Goal: Task Accomplishment & Management: Manage account settings

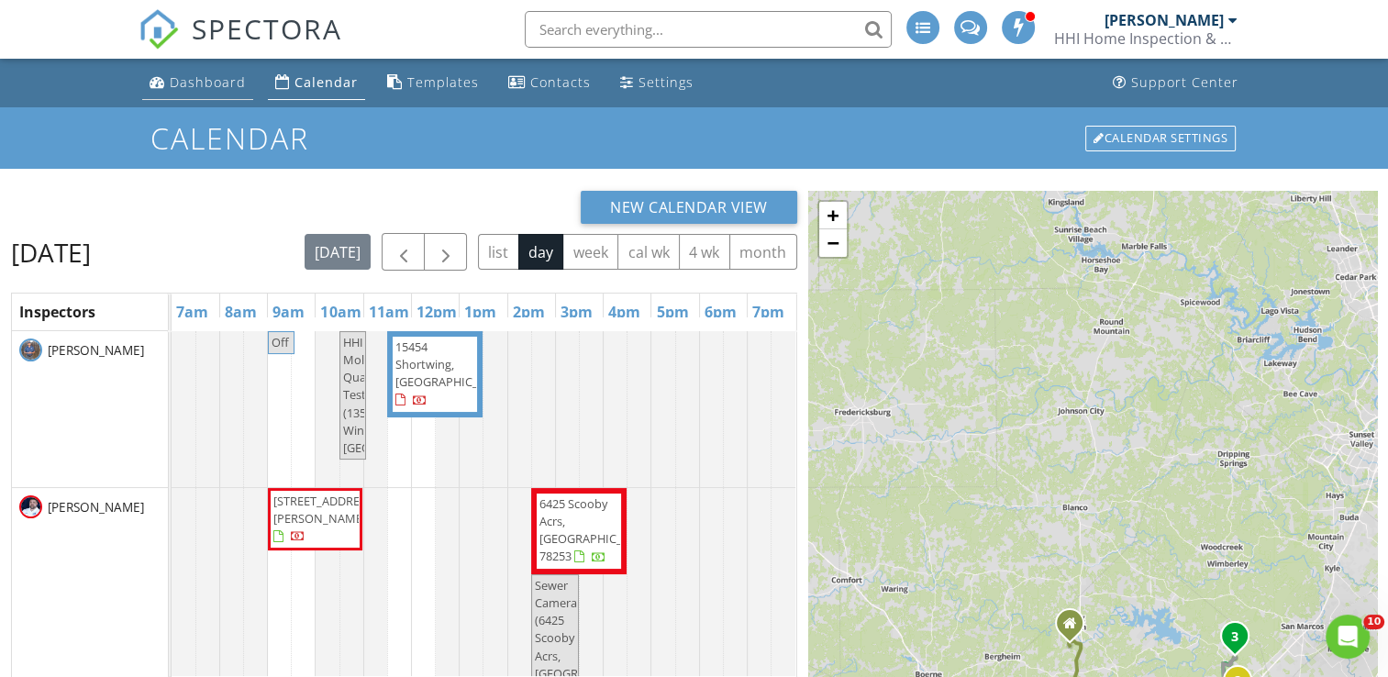
click at [217, 73] on div "Dashboard" at bounding box center [208, 81] width 76 height 17
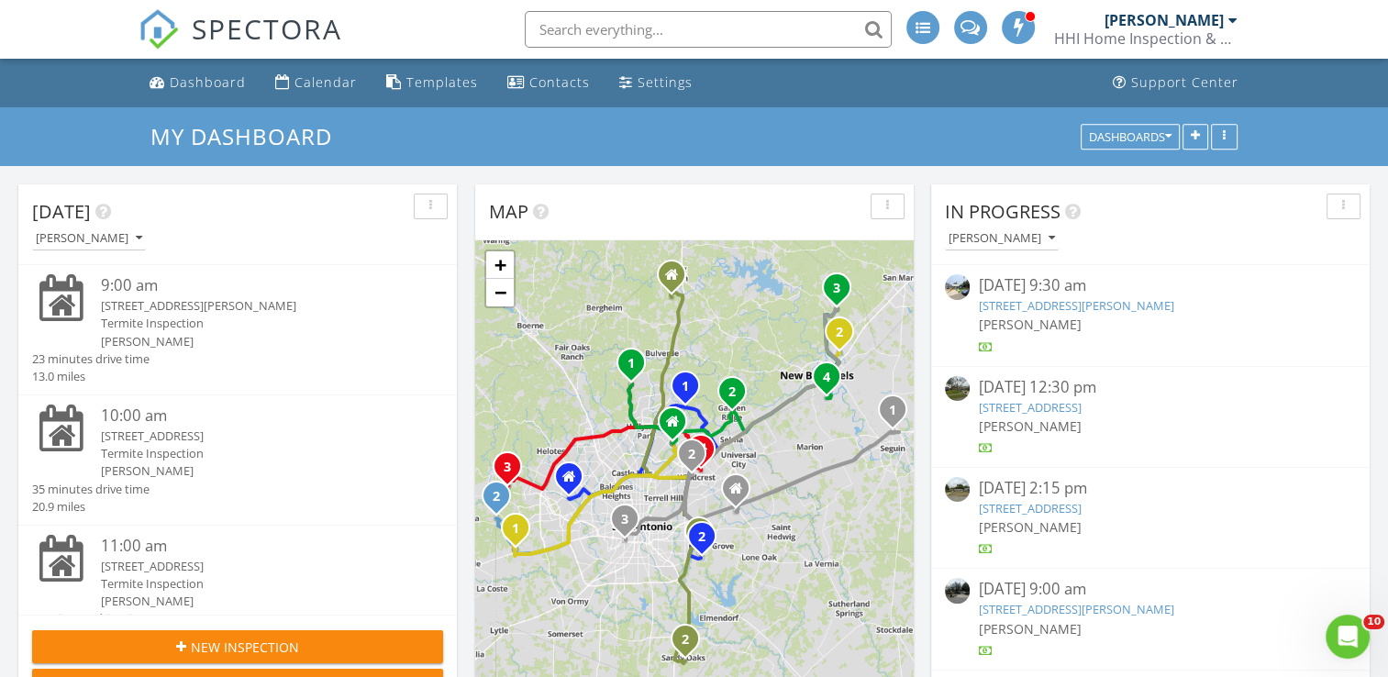
click at [245, 327] on div "Termite Inspection" at bounding box center [255, 323] width 308 height 17
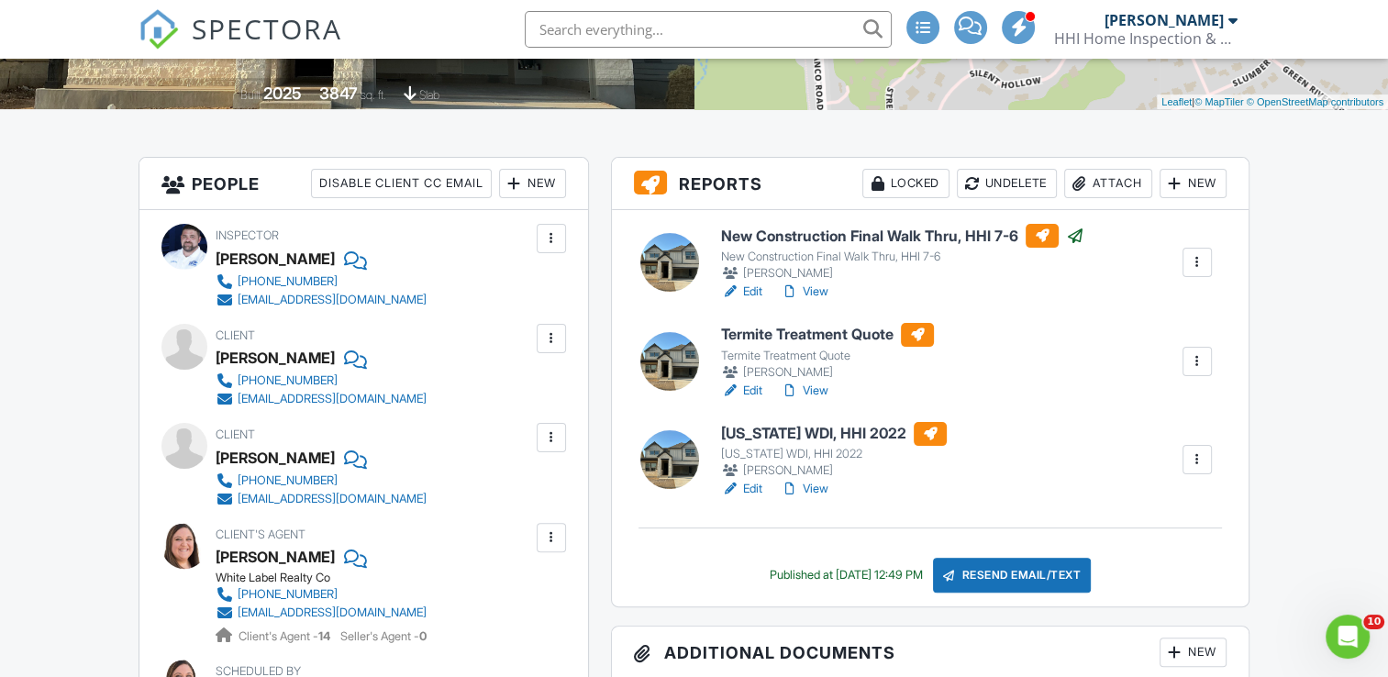
scroll to position [397, 0]
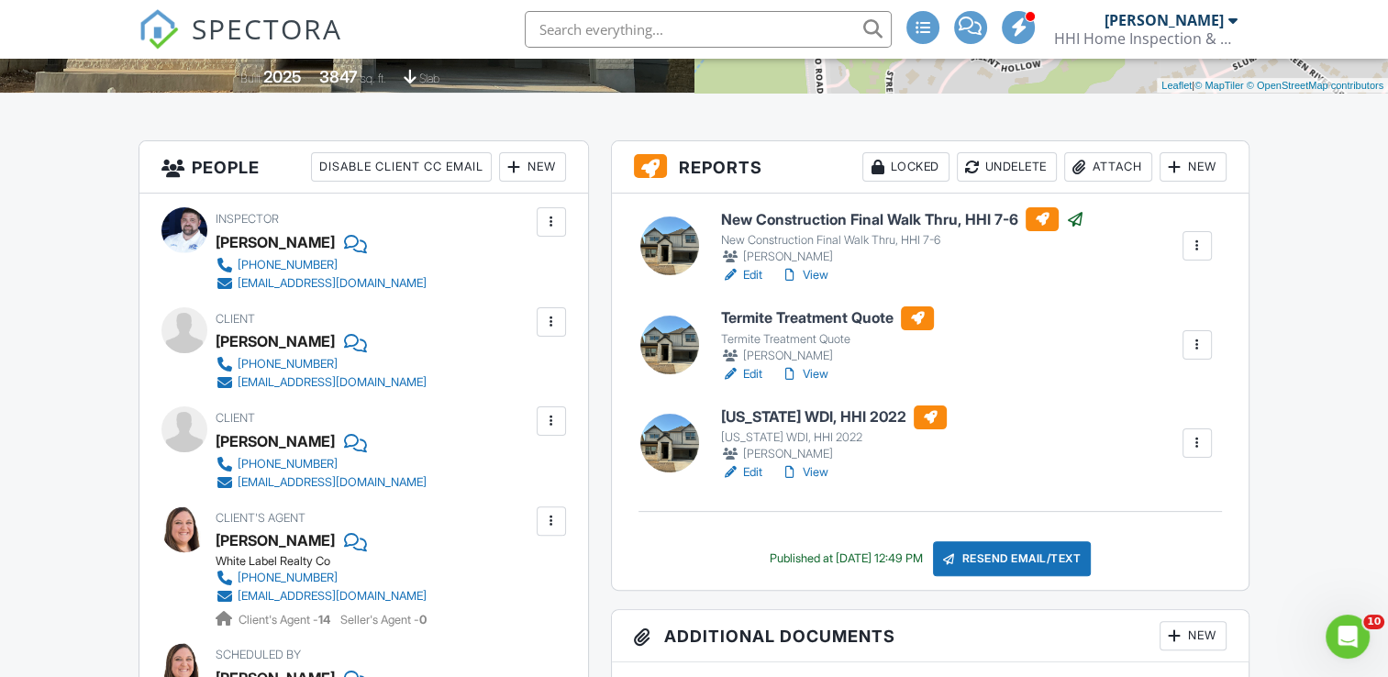
click at [746, 469] on link "Edit" at bounding box center [741, 472] width 41 height 18
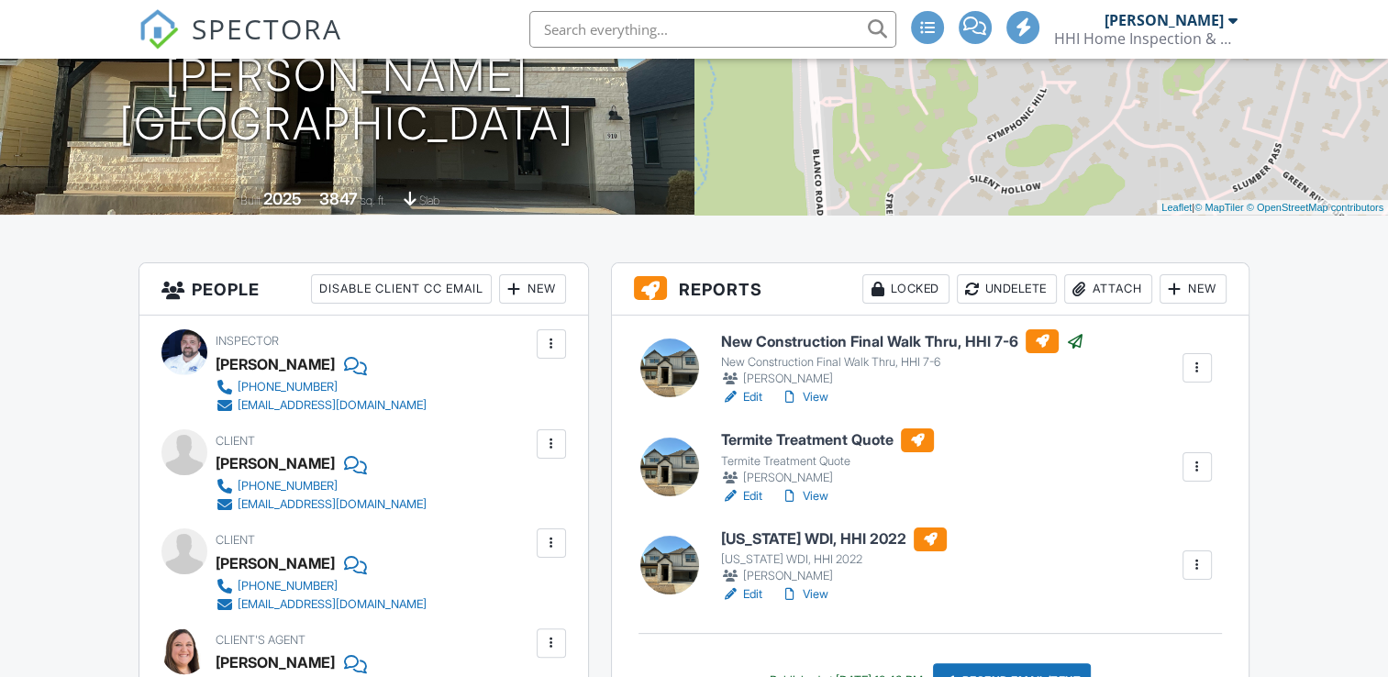
click at [812, 394] on link "View" at bounding box center [805, 397] width 48 height 18
click at [751, 395] on link "Edit" at bounding box center [741, 397] width 41 height 18
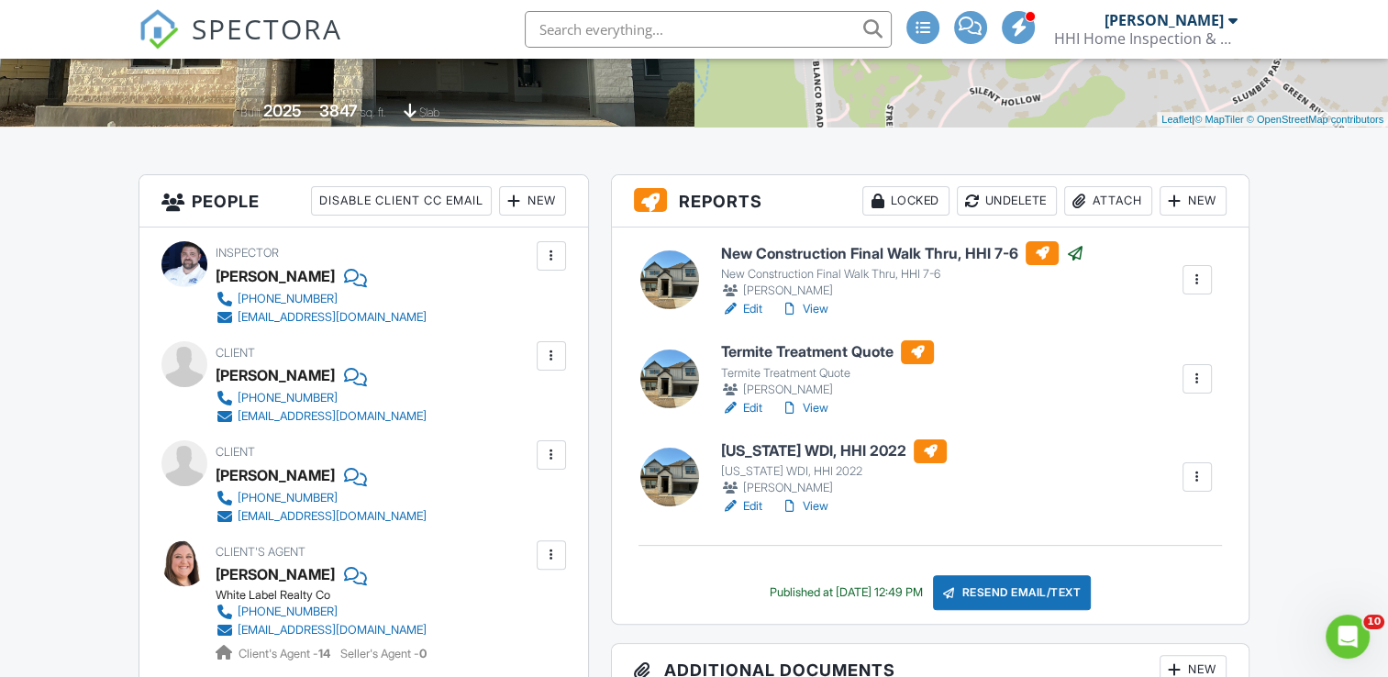
scroll to position [367, 0]
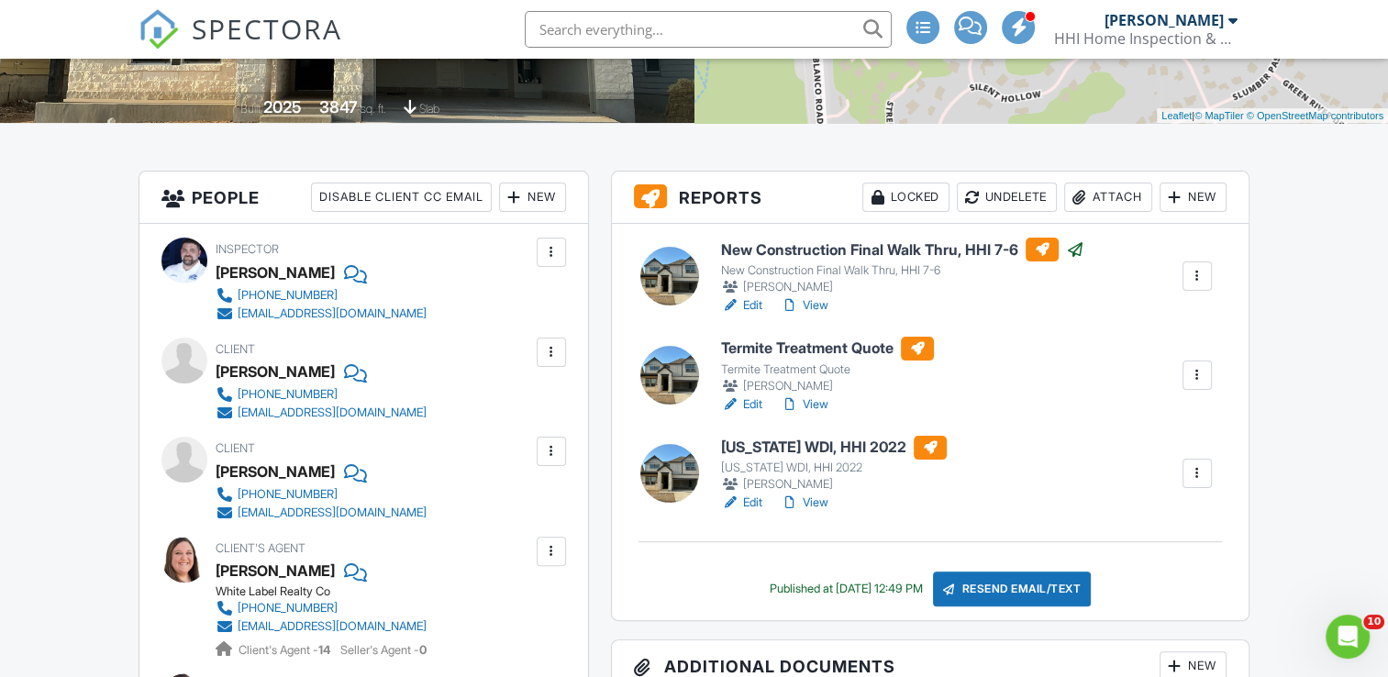
click at [756, 398] on link "Edit" at bounding box center [741, 404] width 41 height 18
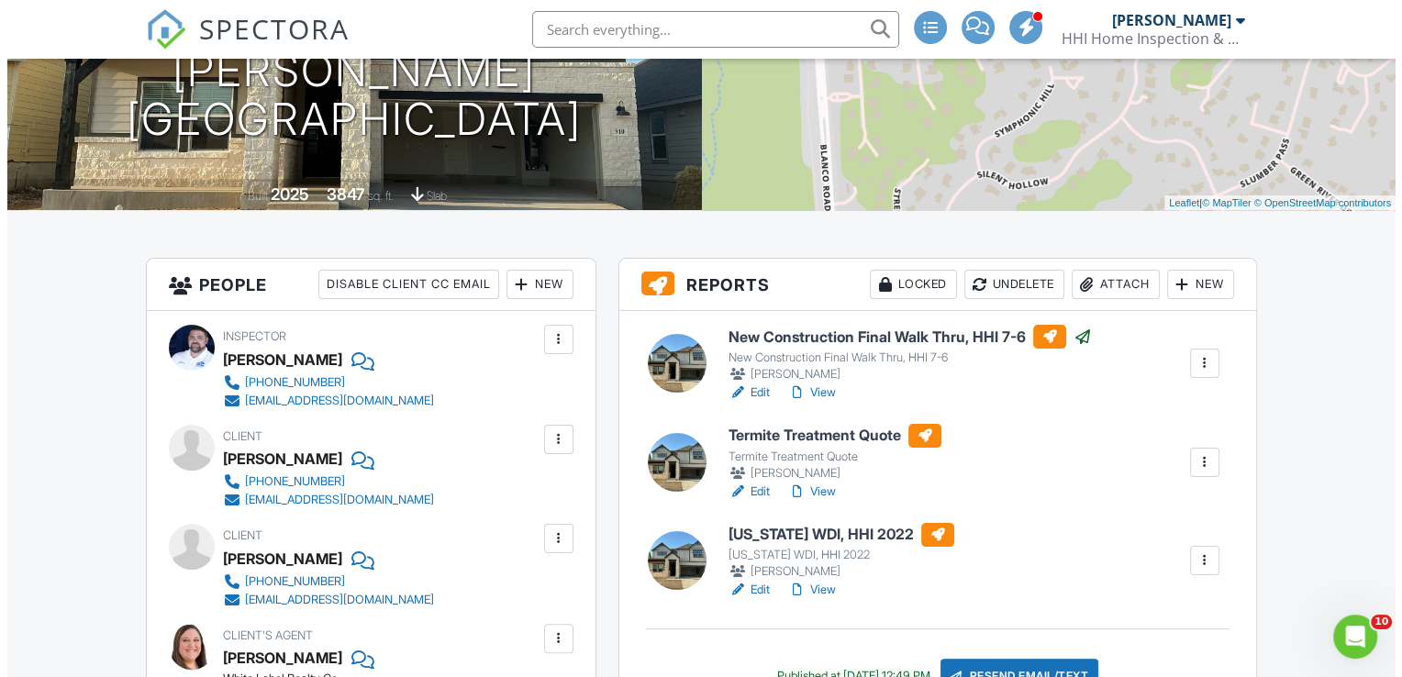
scroll to position [489, 0]
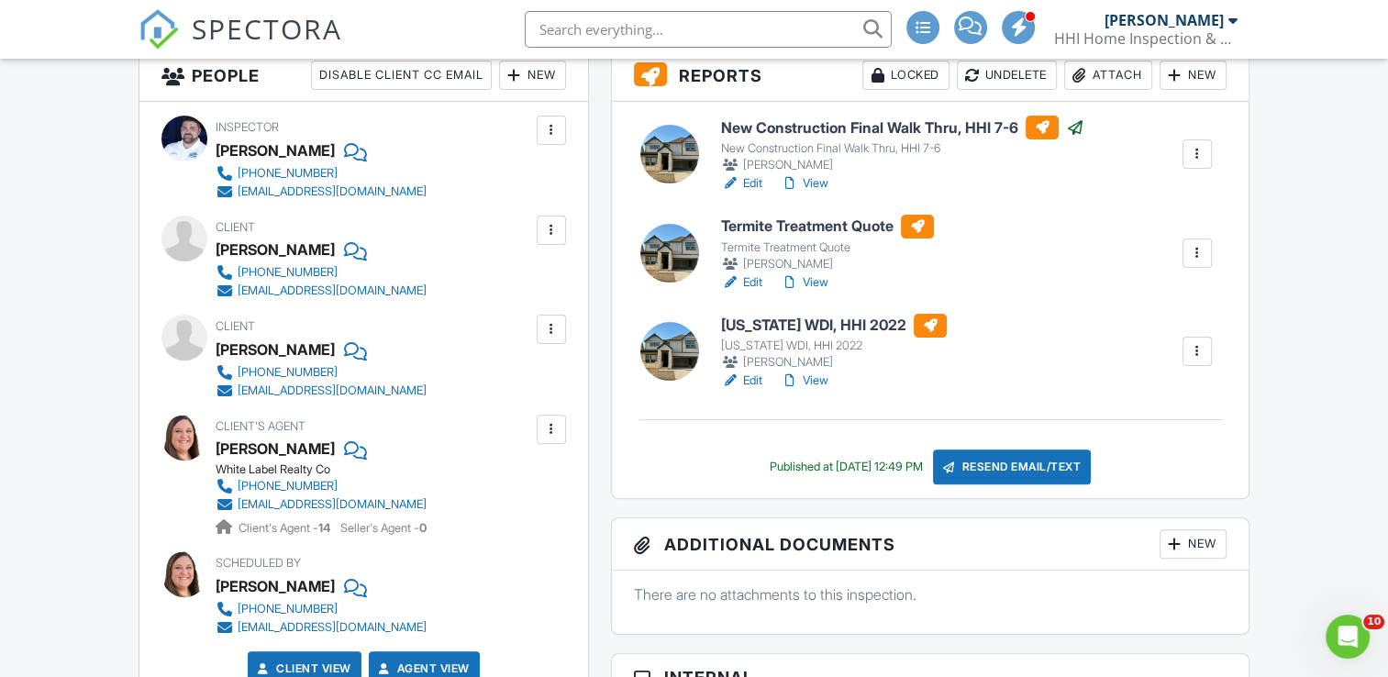
click at [1004, 466] on div "Resend Email/Text" at bounding box center [1012, 467] width 158 height 35
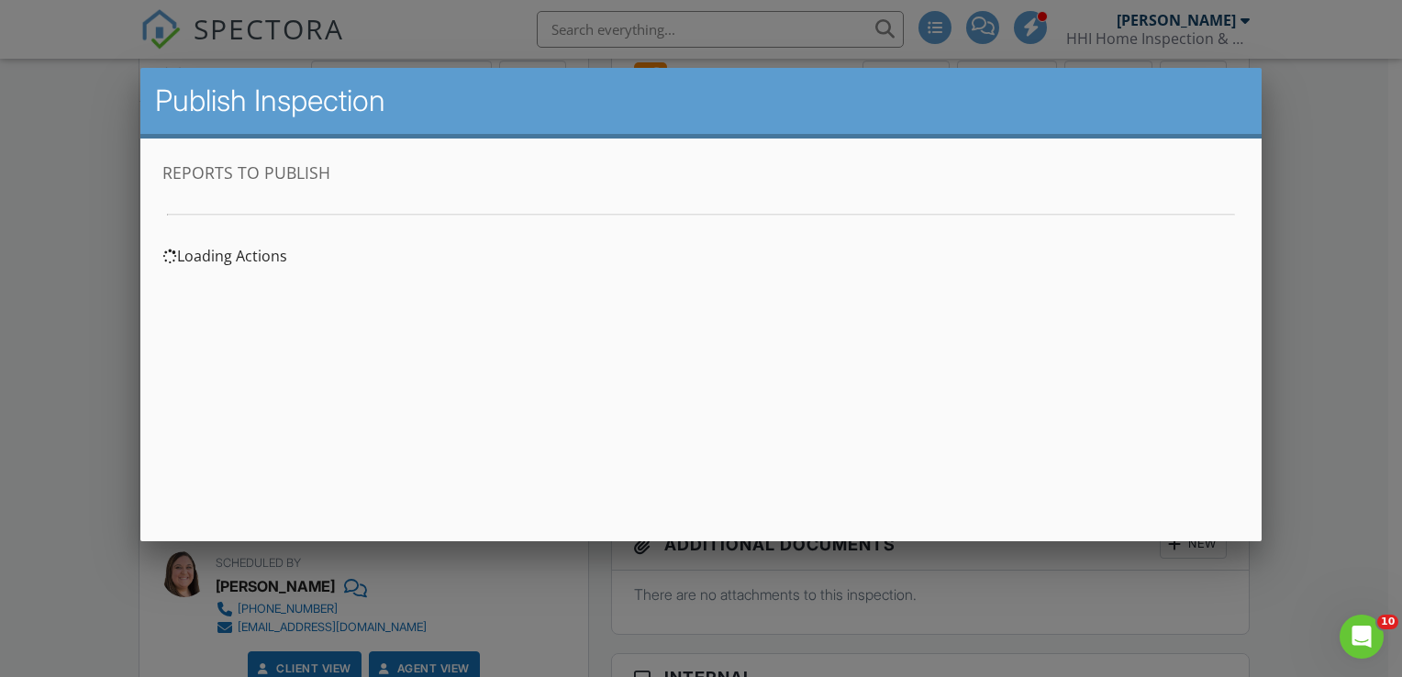
scroll to position [0, 0]
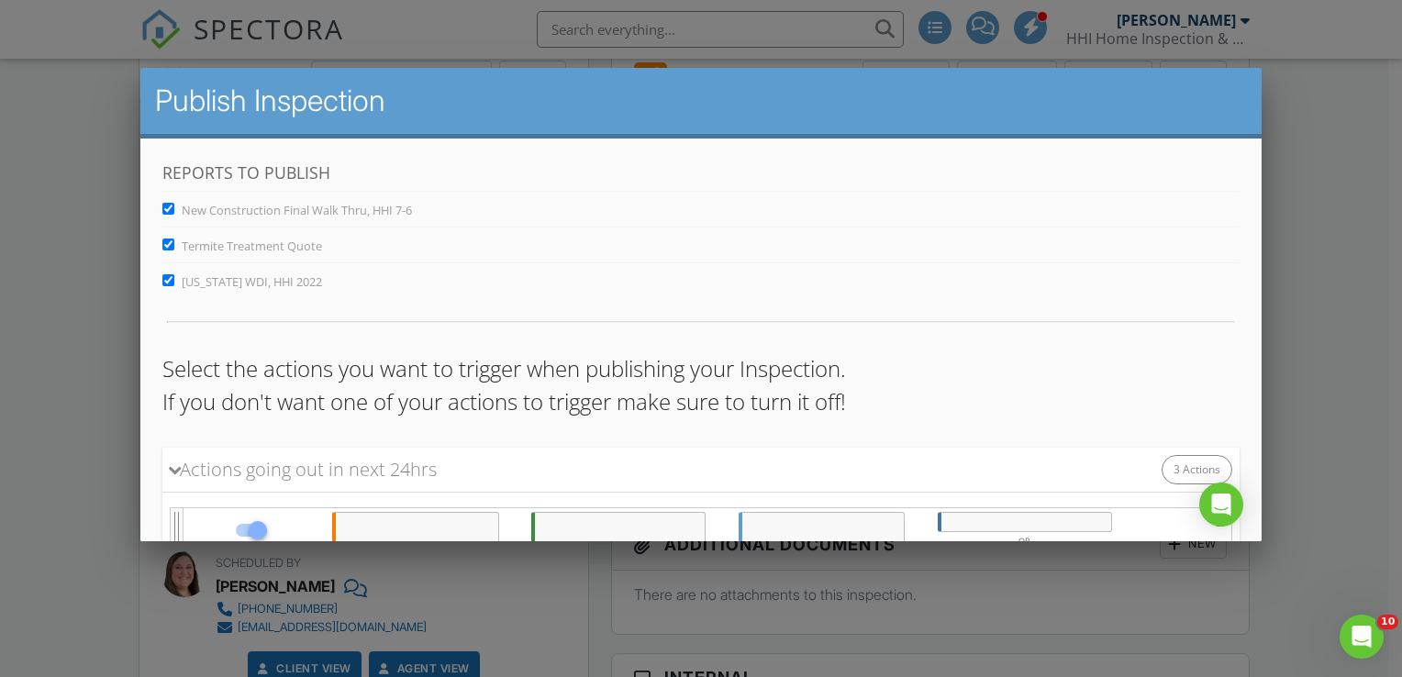
click at [260, 214] on span "New Construction Final Walk Thru, HHI 7-6" at bounding box center [296, 209] width 230 height 17
click at [173, 214] on input "New Construction Final Walk Thru, HHI 7-6" at bounding box center [167, 208] width 12 height 12
checkbox input "false"
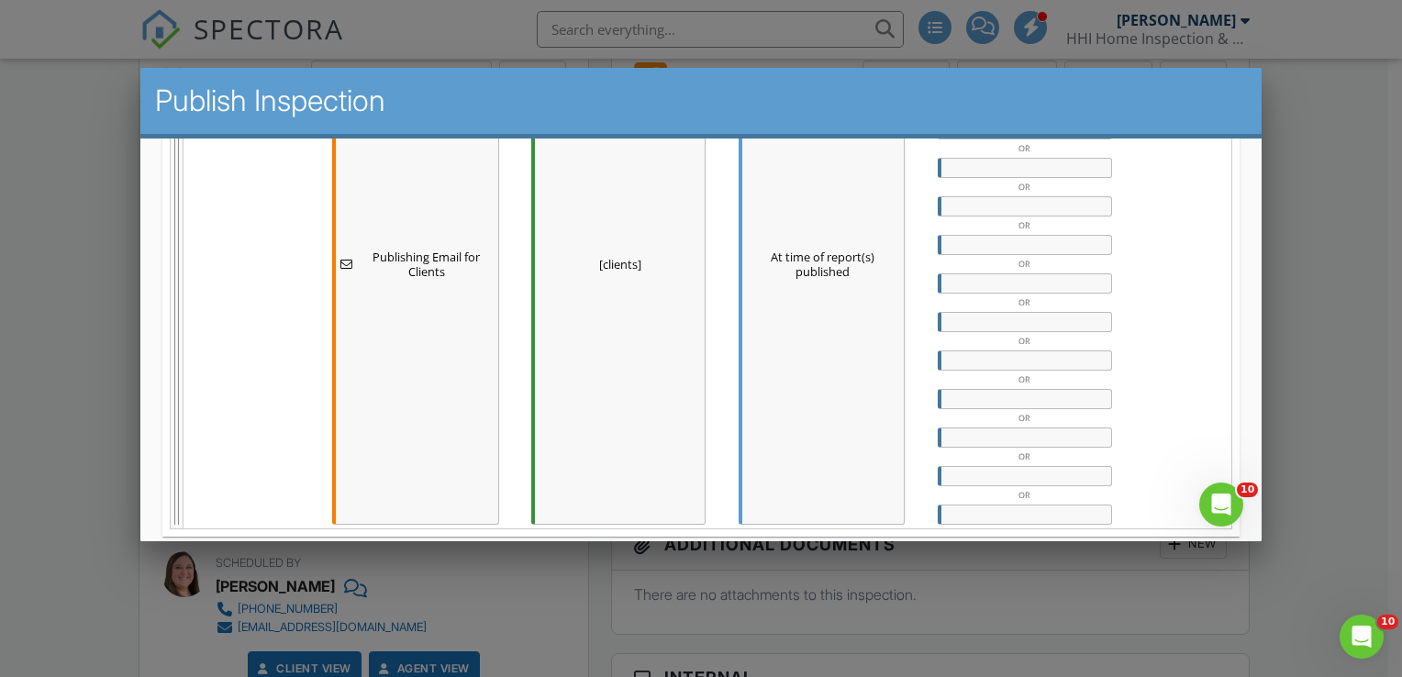
scroll to position [1482, 0]
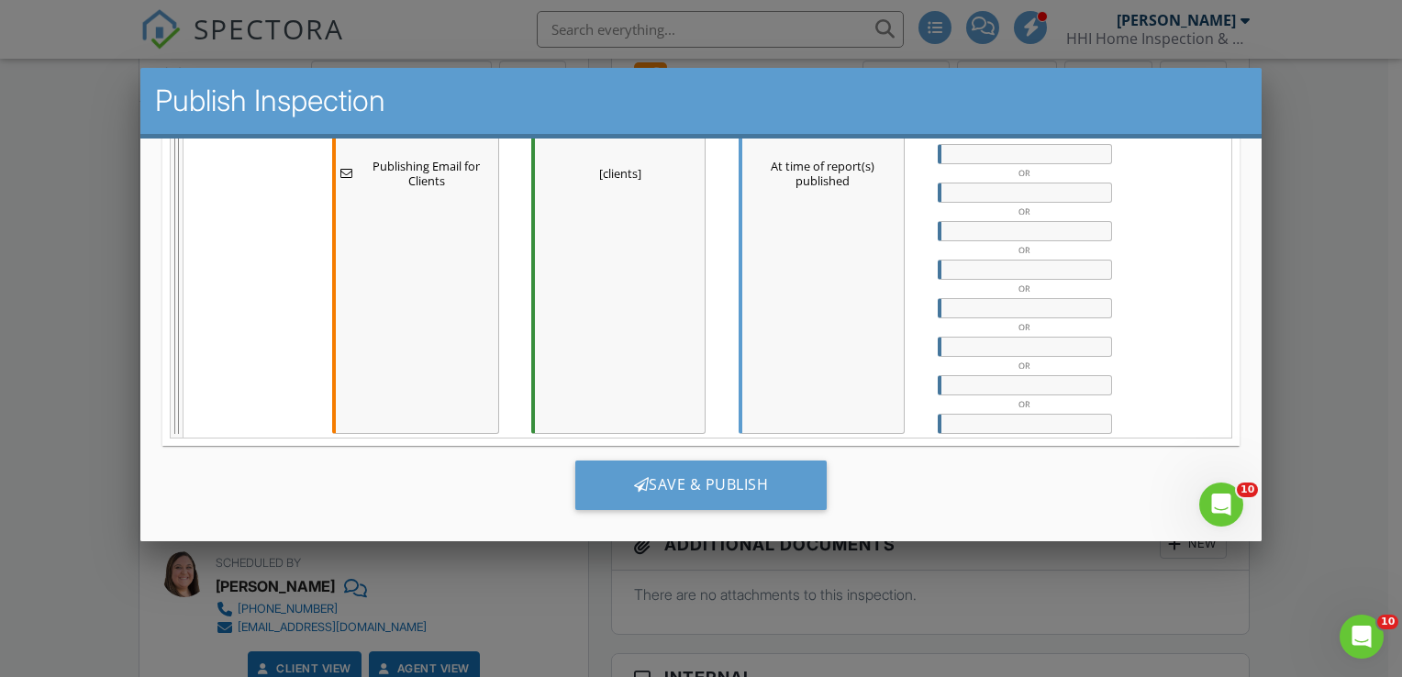
drag, startPoint x: 696, startPoint y: 199, endPoint x: 796, endPoint y: 681, distance: 492.0
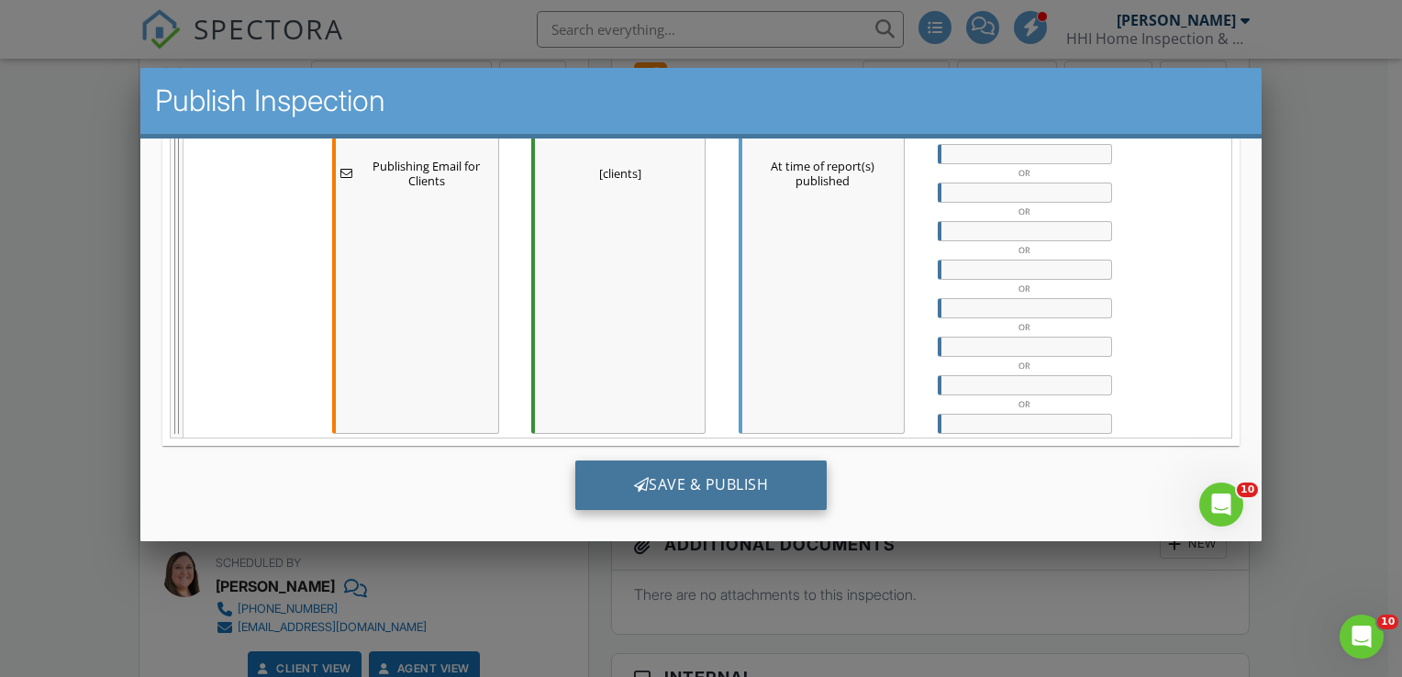
click at [704, 482] on div "Save & Publish" at bounding box center [700, 485] width 252 height 50
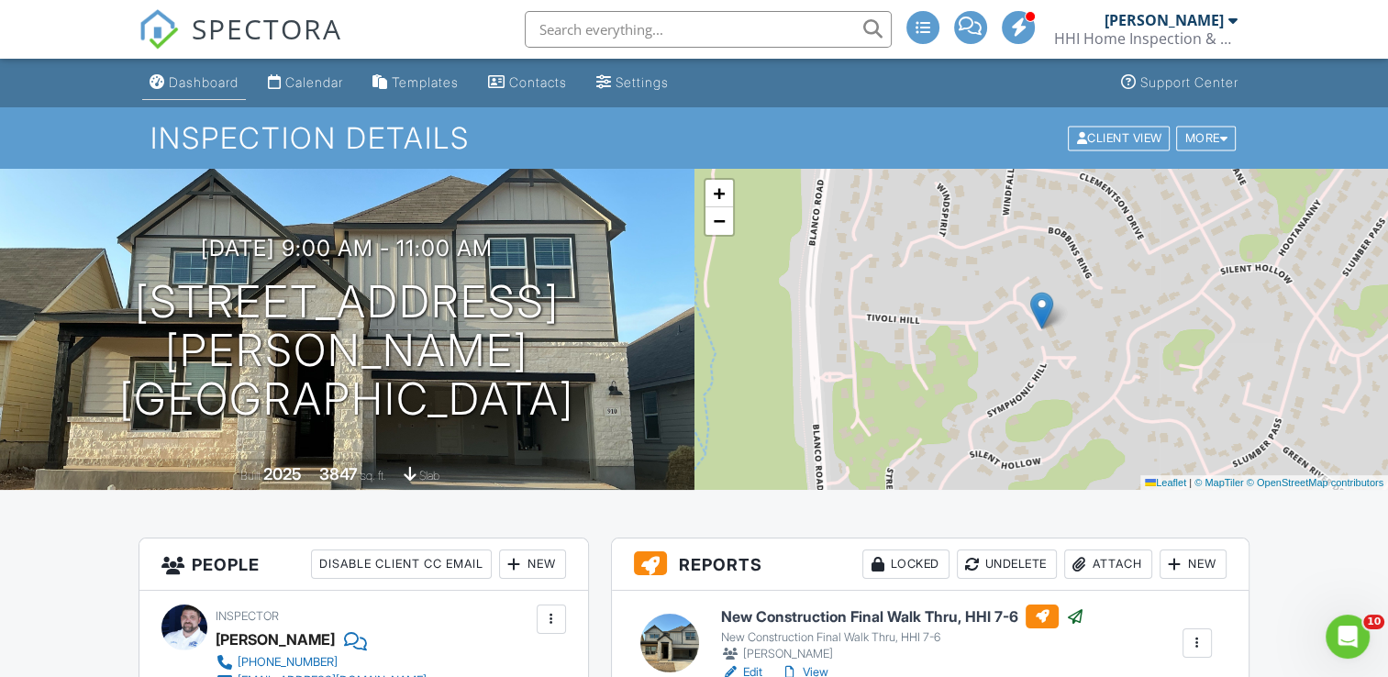
click at [208, 94] on link "Dashboard" at bounding box center [194, 83] width 104 height 34
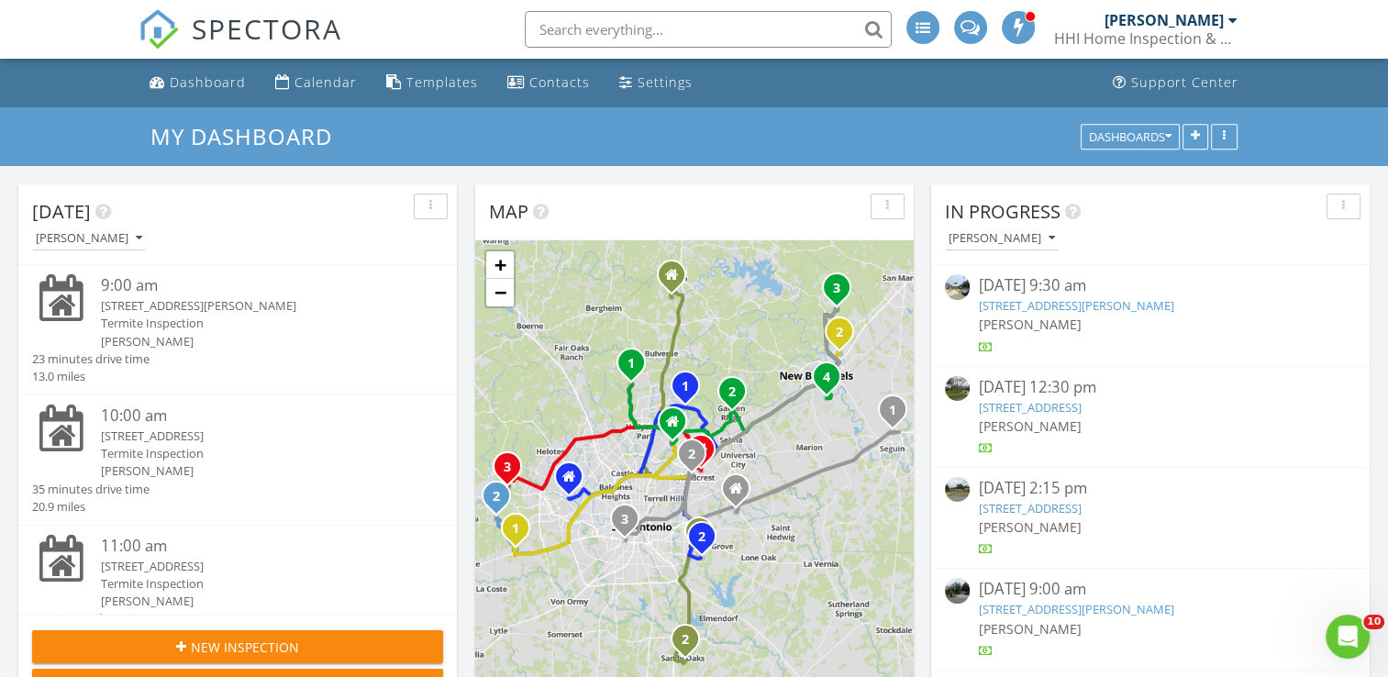
click at [210, 440] on div "[STREET_ADDRESS]" at bounding box center [255, 436] width 308 height 17
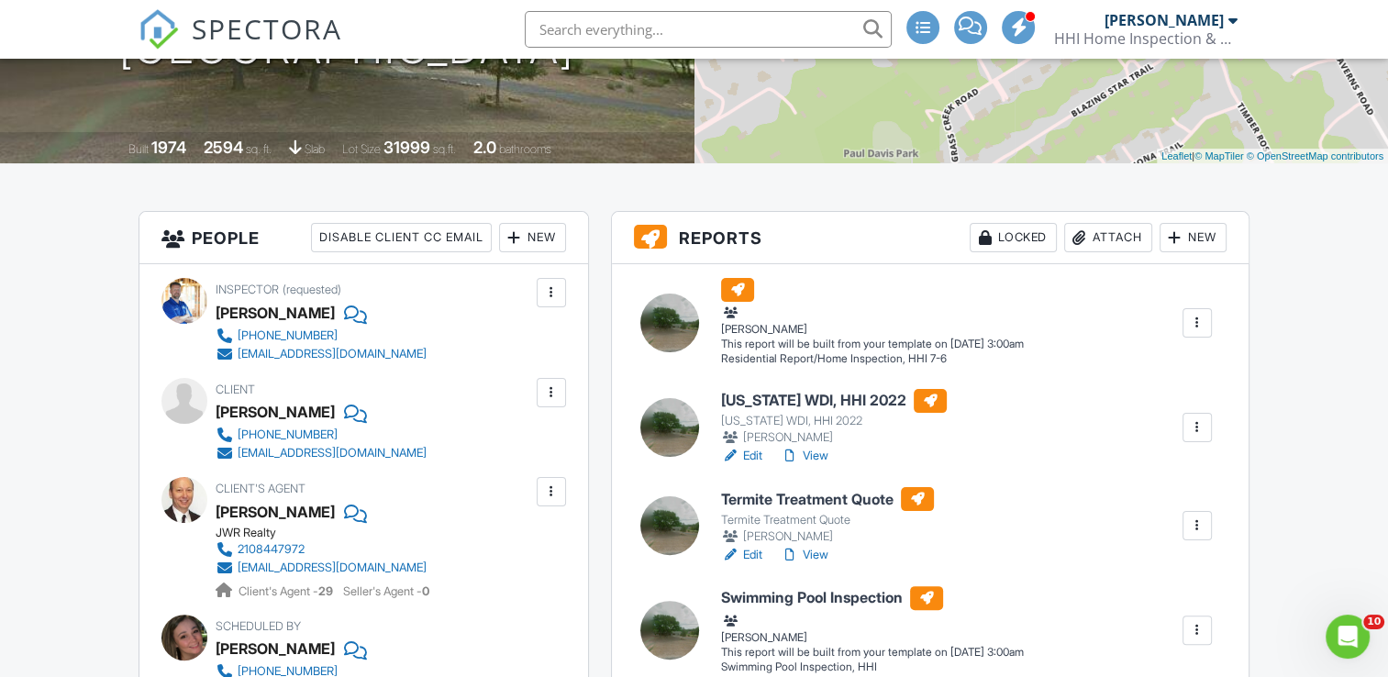
scroll to position [336, 0]
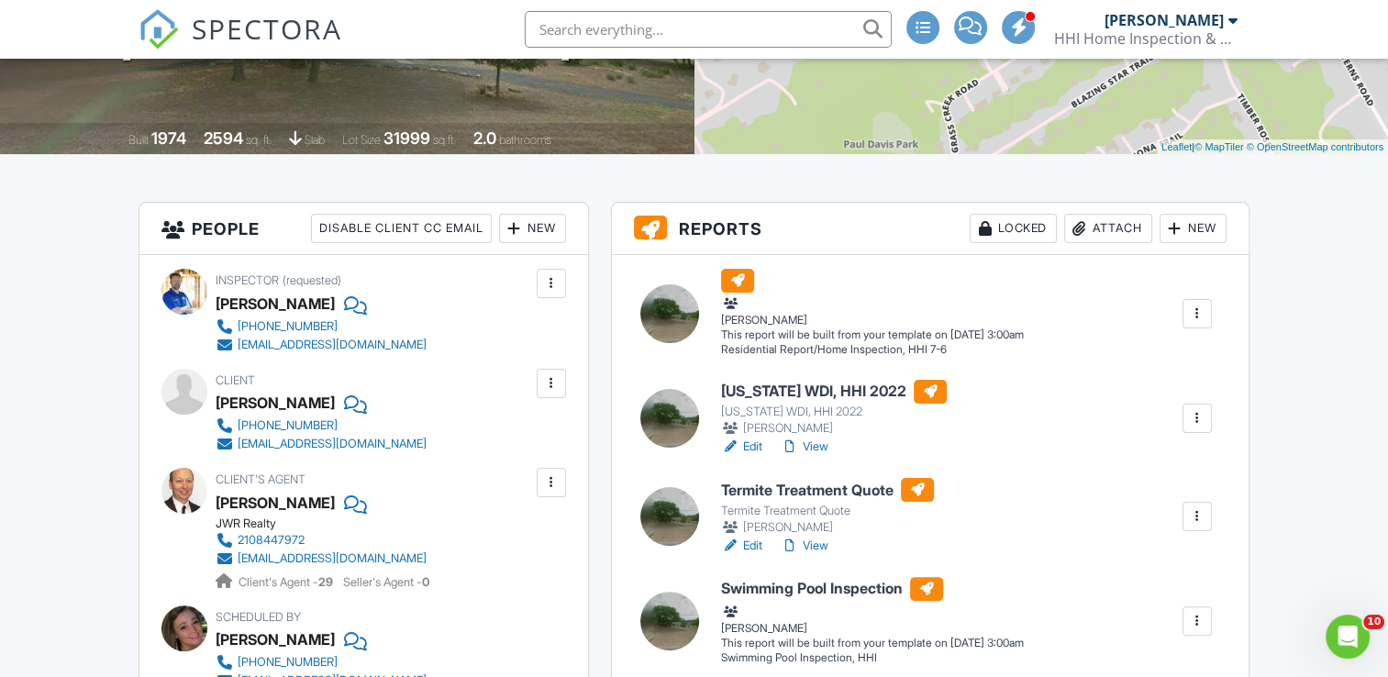
click at [760, 446] on link "Edit" at bounding box center [741, 447] width 41 height 18
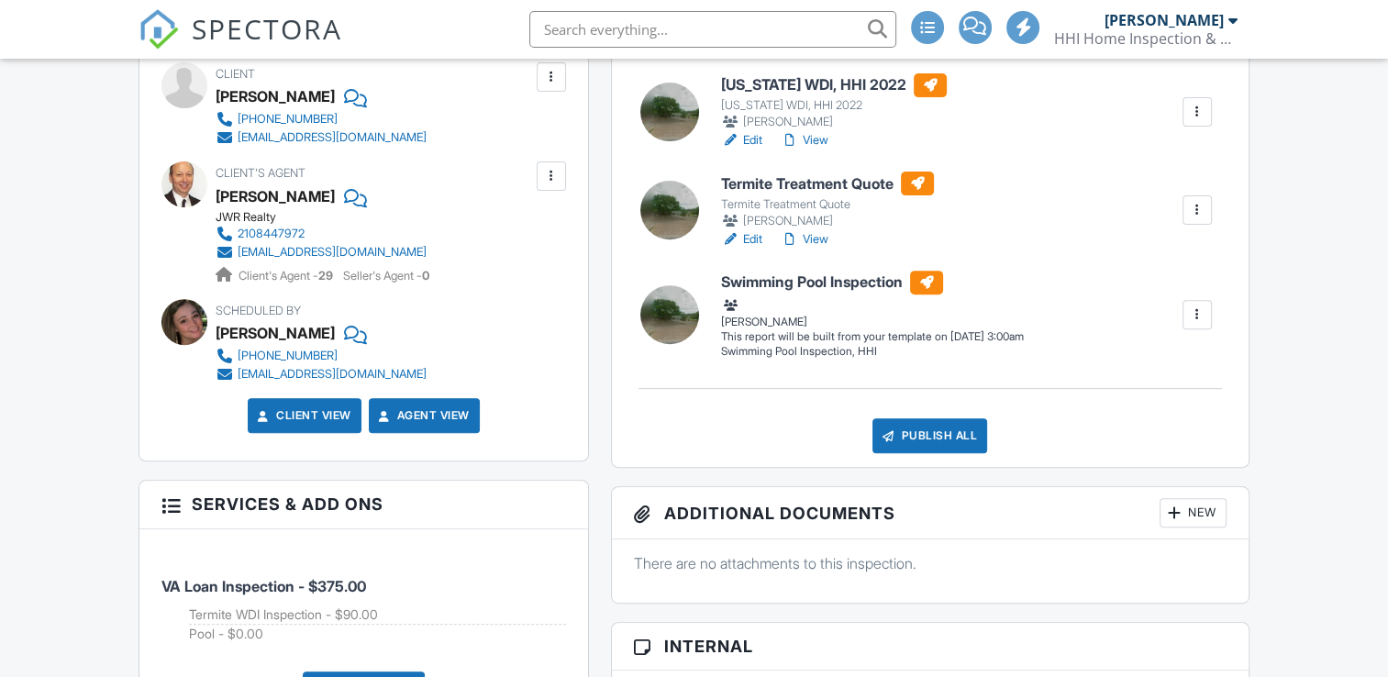
click at [752, 239] on link "Edit" at bounding box center [741, 239] width 41 height 18
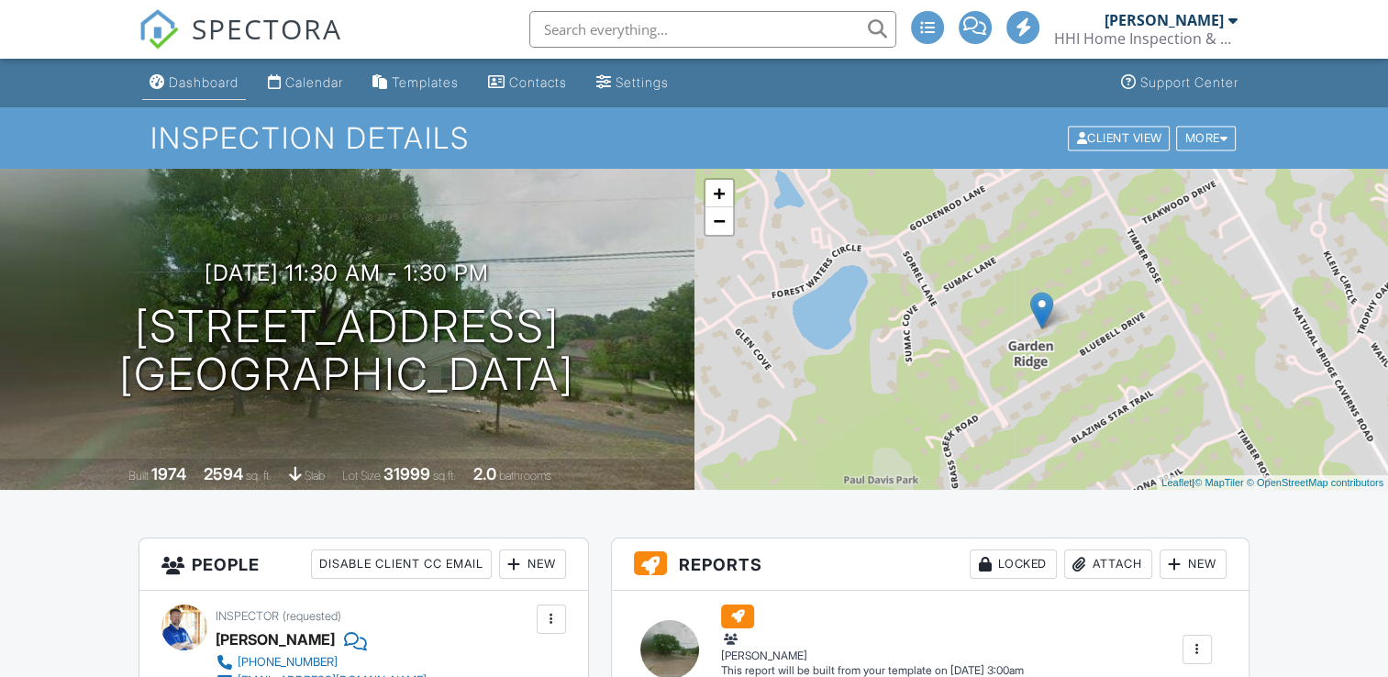
click at [214, 81] on div "Dashboard" at bounding box center [204, 82] width 70 height 16
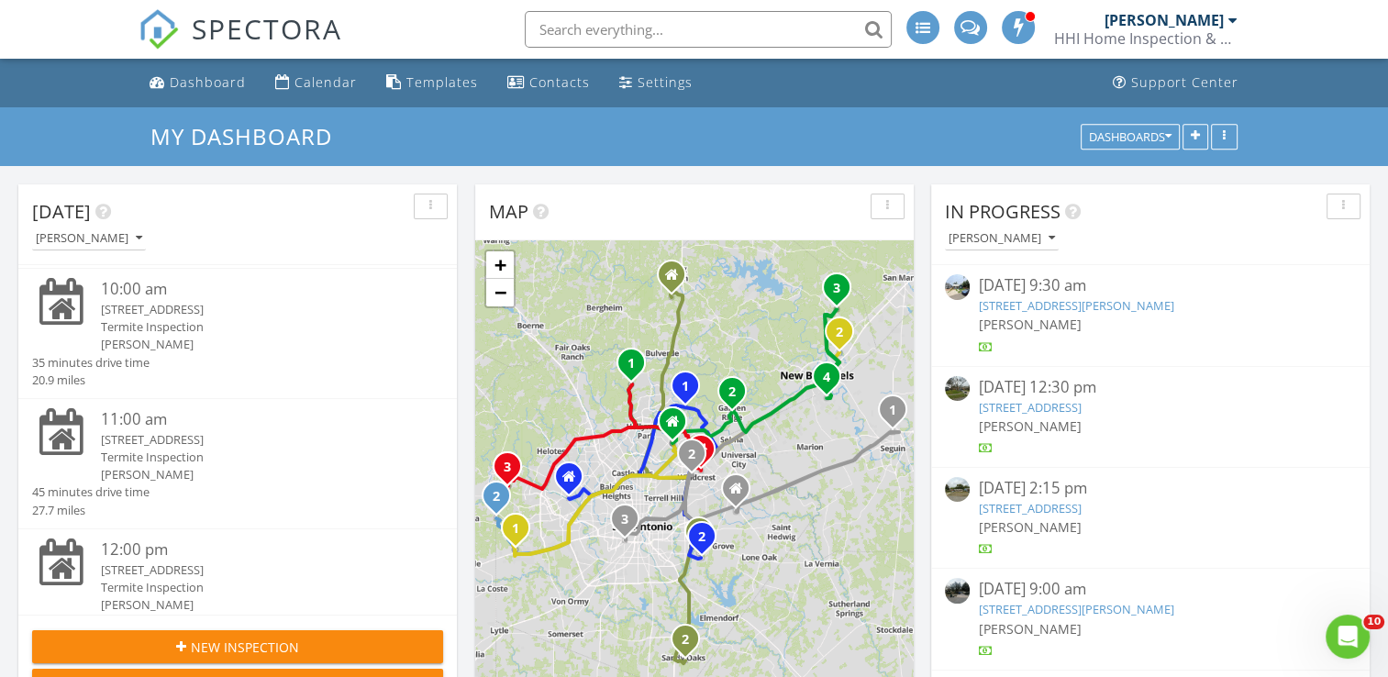
scroll to position [169, 0]
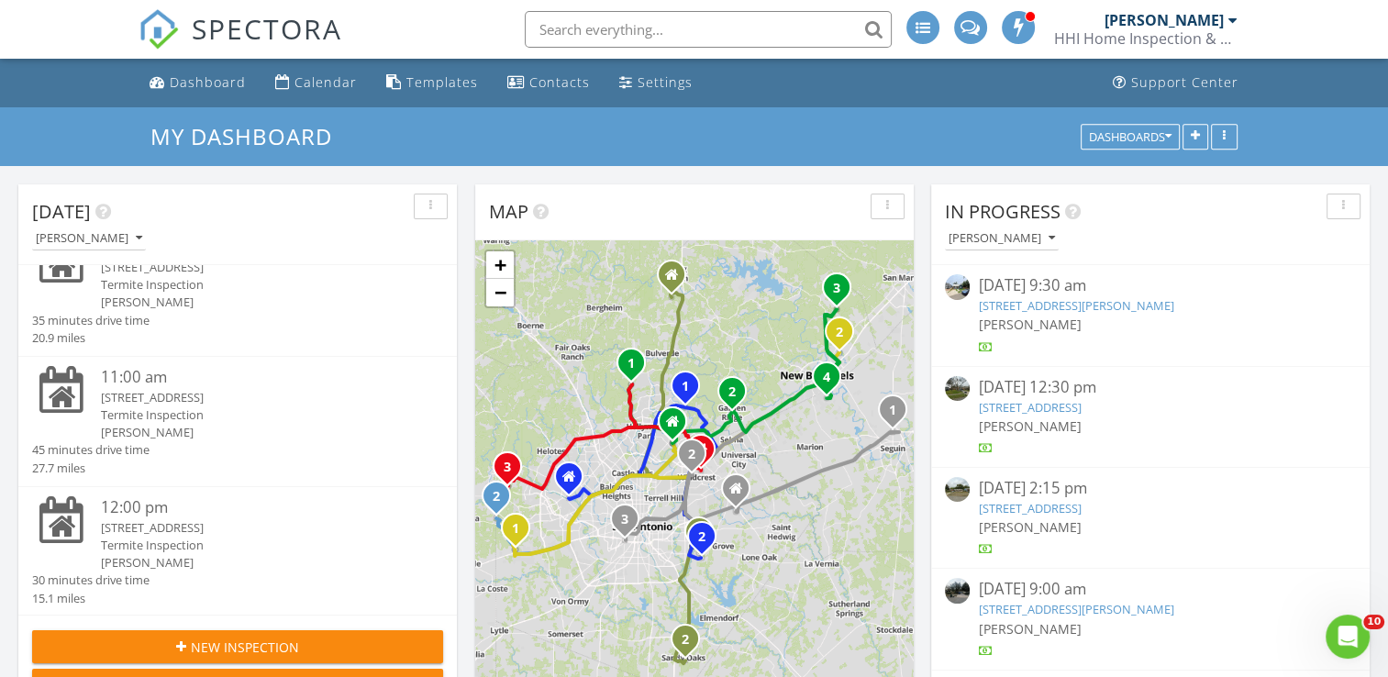
click at [165, 398] on div "[STREET_ADDRESS]" at bounding box center [255, 397] width 308 height 17
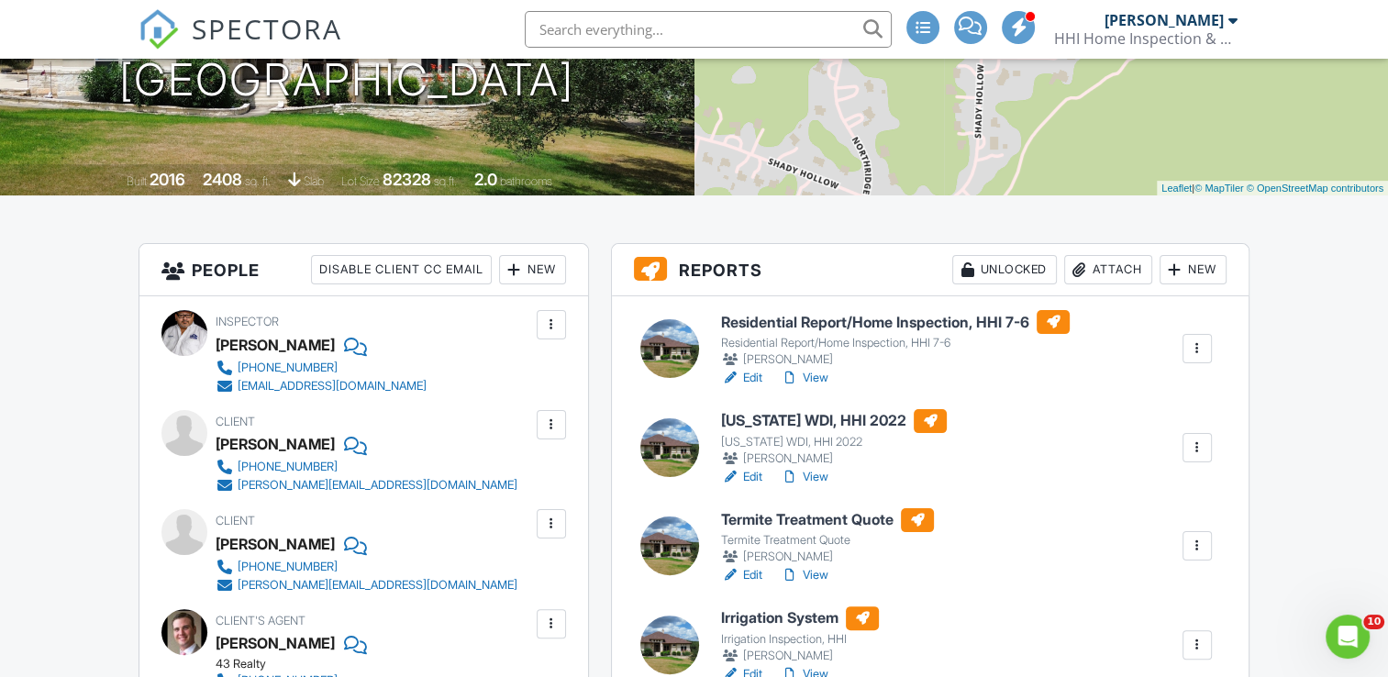
scroll to position [459, 0]
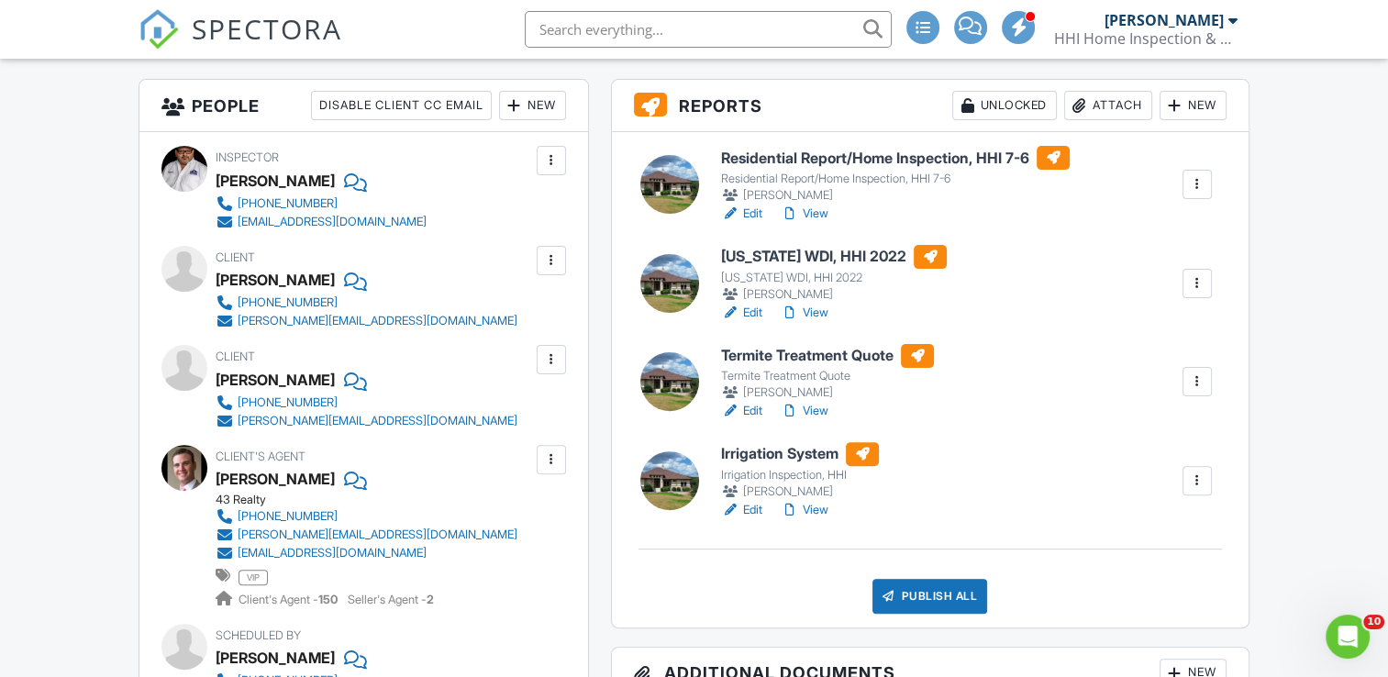
click at [757, 309] on link "Edit" at bounding box center [741, 313] width 41 height 18
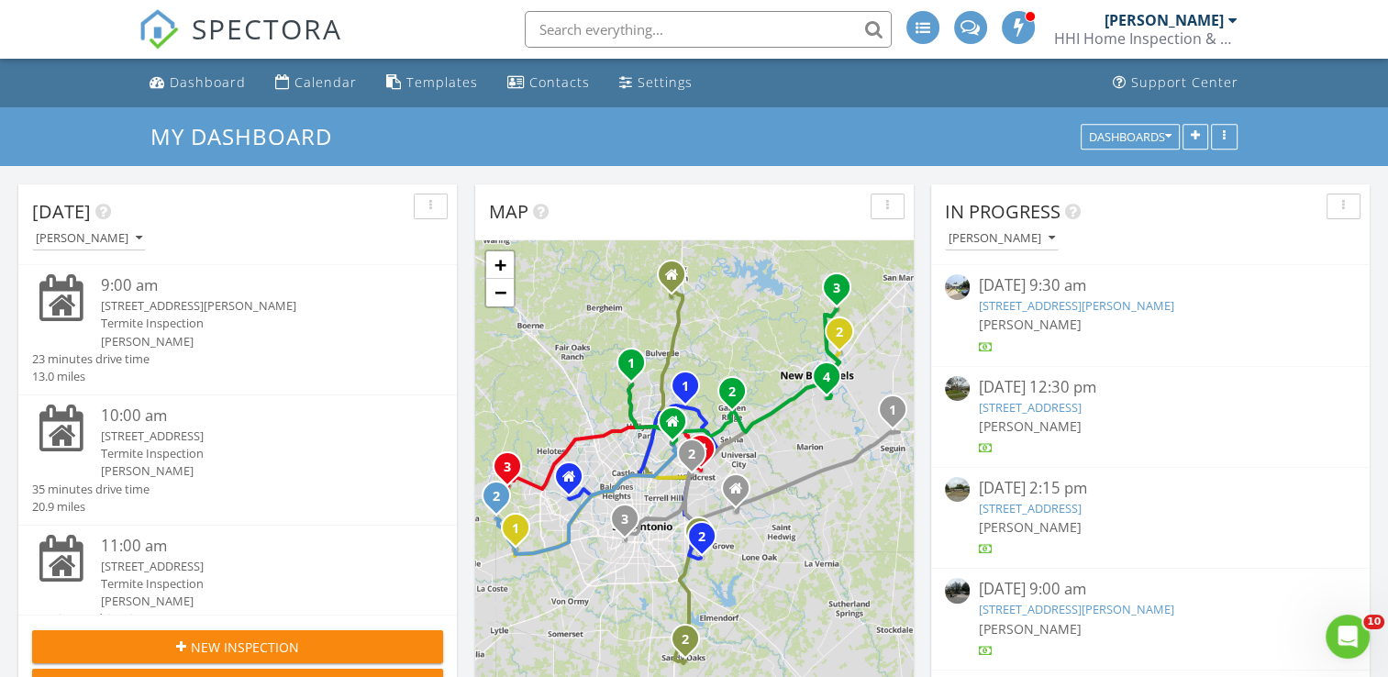
click at [665, 37] on input "text" at bounding box center [708, 29] width 367 height 37
type input "11123"
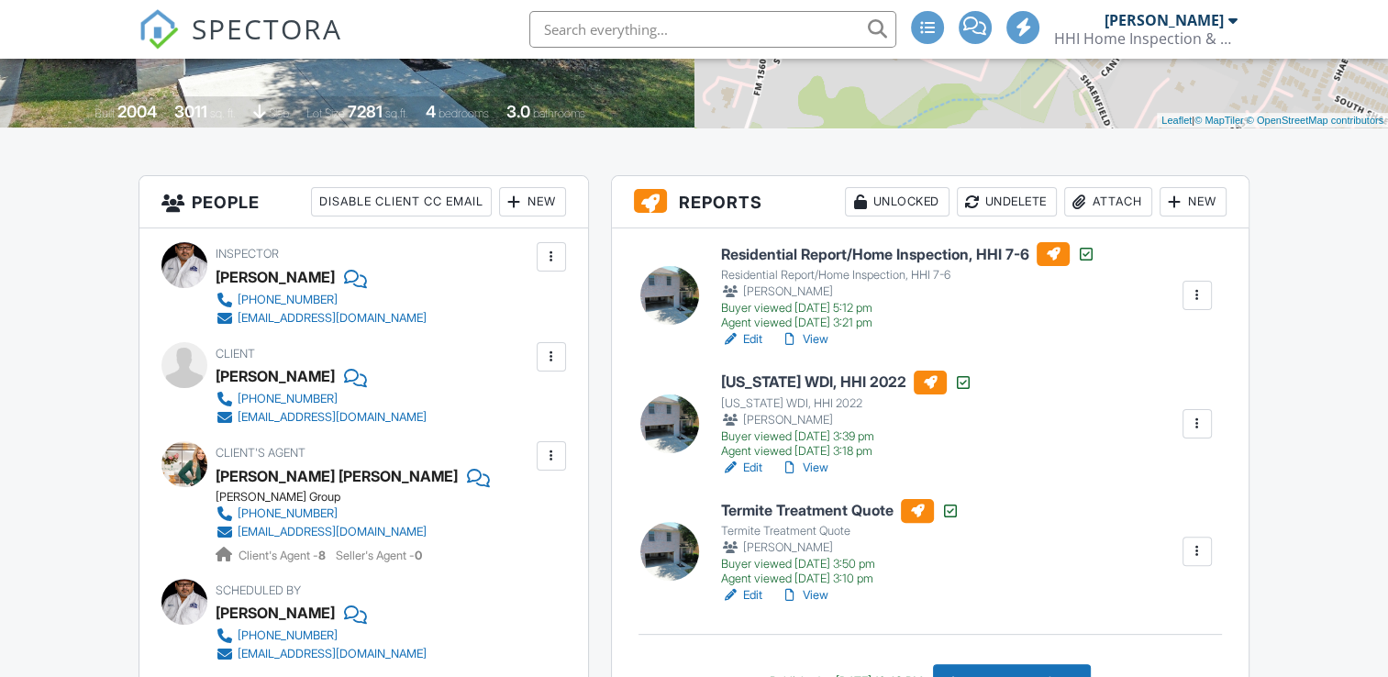
scroll to position [428, 0]
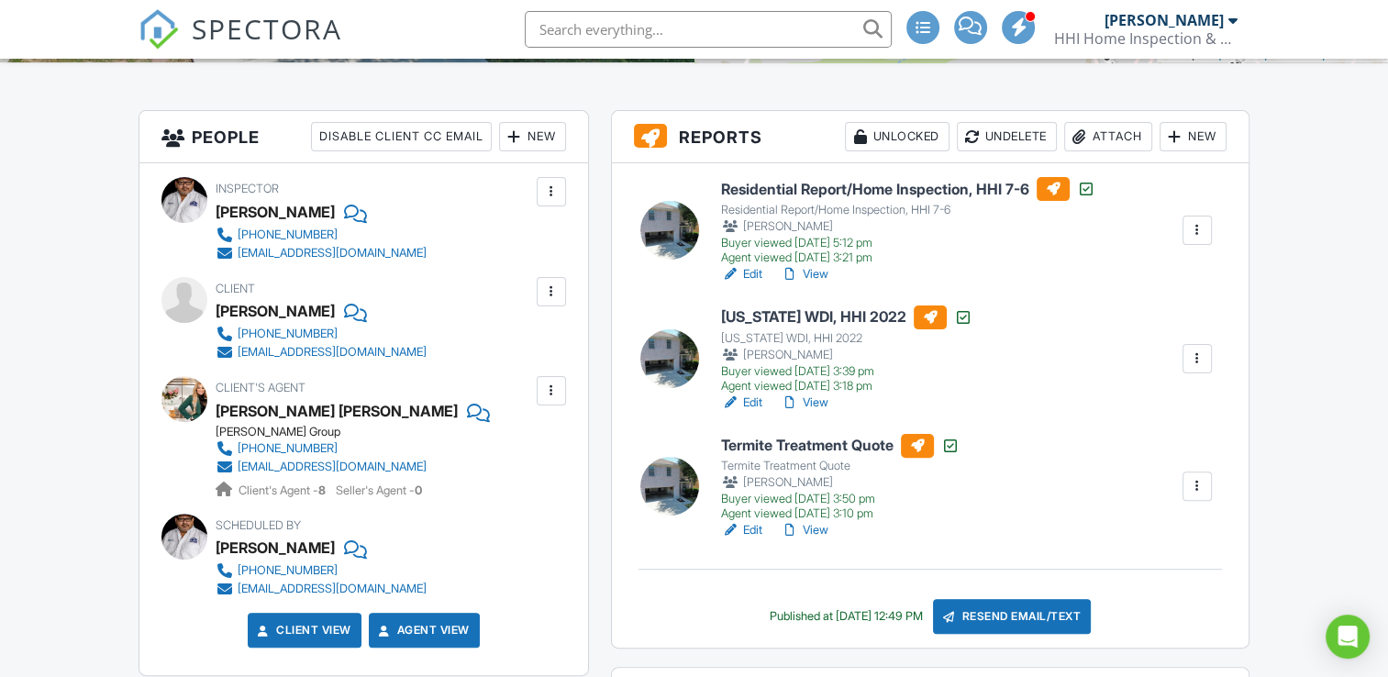
click at [743, 400] on link "Edit" at bounding box center [741, 403] width 41 height 18
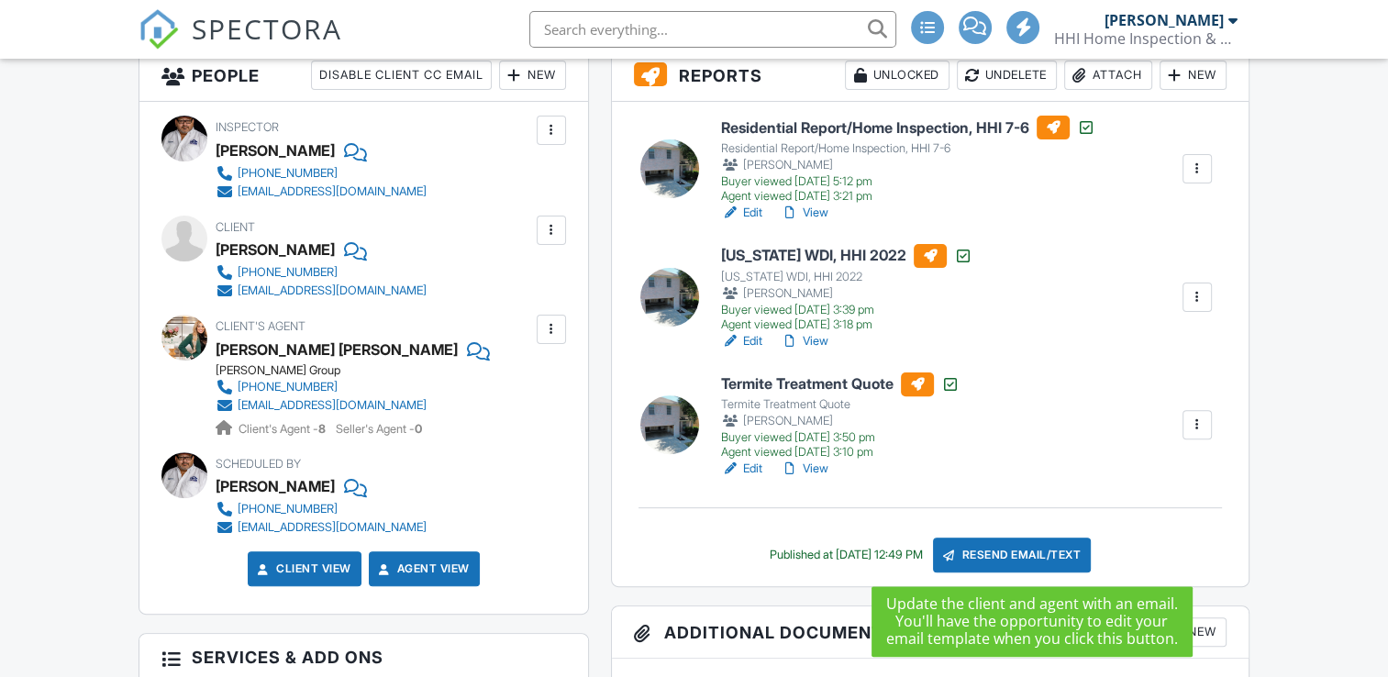
click at [1023, 553] on div "Resend Email/Text" at bounding box center [1012, 555] width 158 height 35
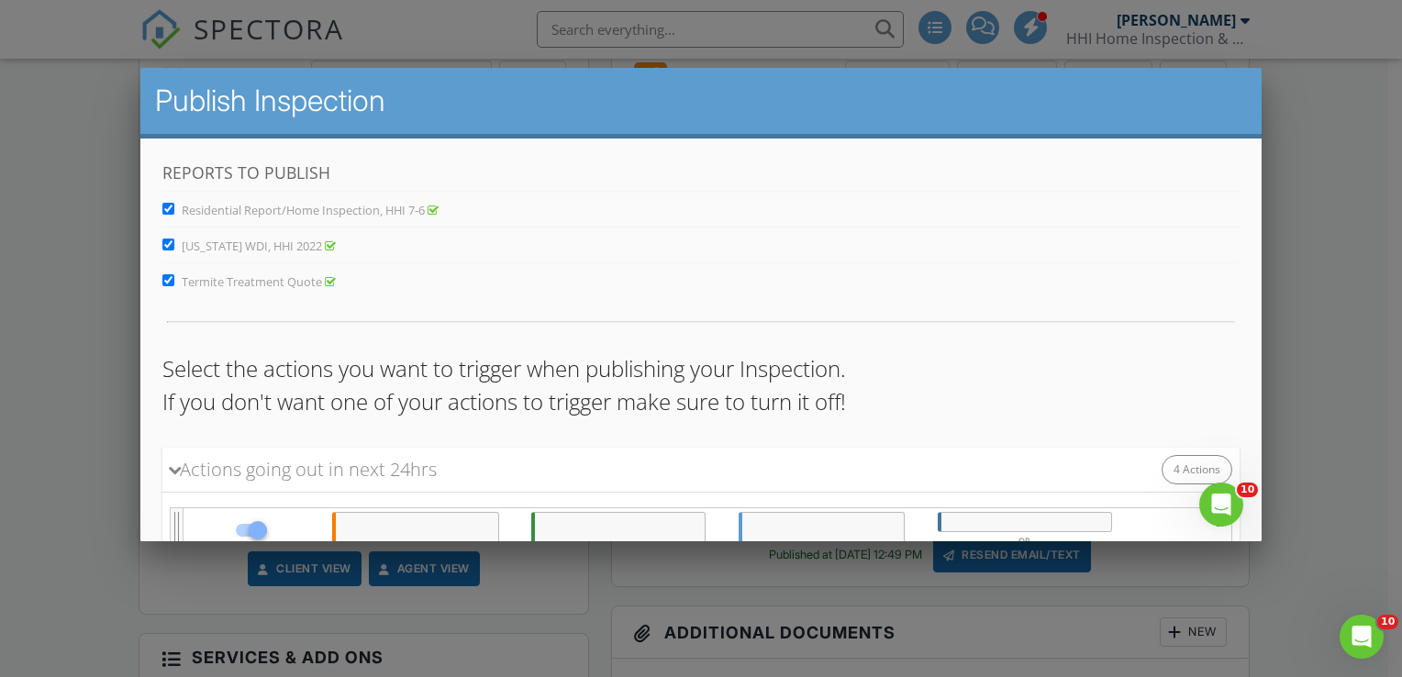
click at [251, 207] on span "Residential Report/Home Inspection, HHI 7-6" at bounding box center [302, 209] width 243 height 17
click at [173, 207] on input "Residential Report/Home Inspection, HHI 7-6" at bounding box center [167, 208] width 12 height 12
checkbox input "false"
click at [266, 279] on span "Termite Treatment Quote" at bounding box center [251, 281] width 140 height 17
click at [173, 279] on input "Termite Treatment Quote" at bounding box center [167, 279] width 12 height 12
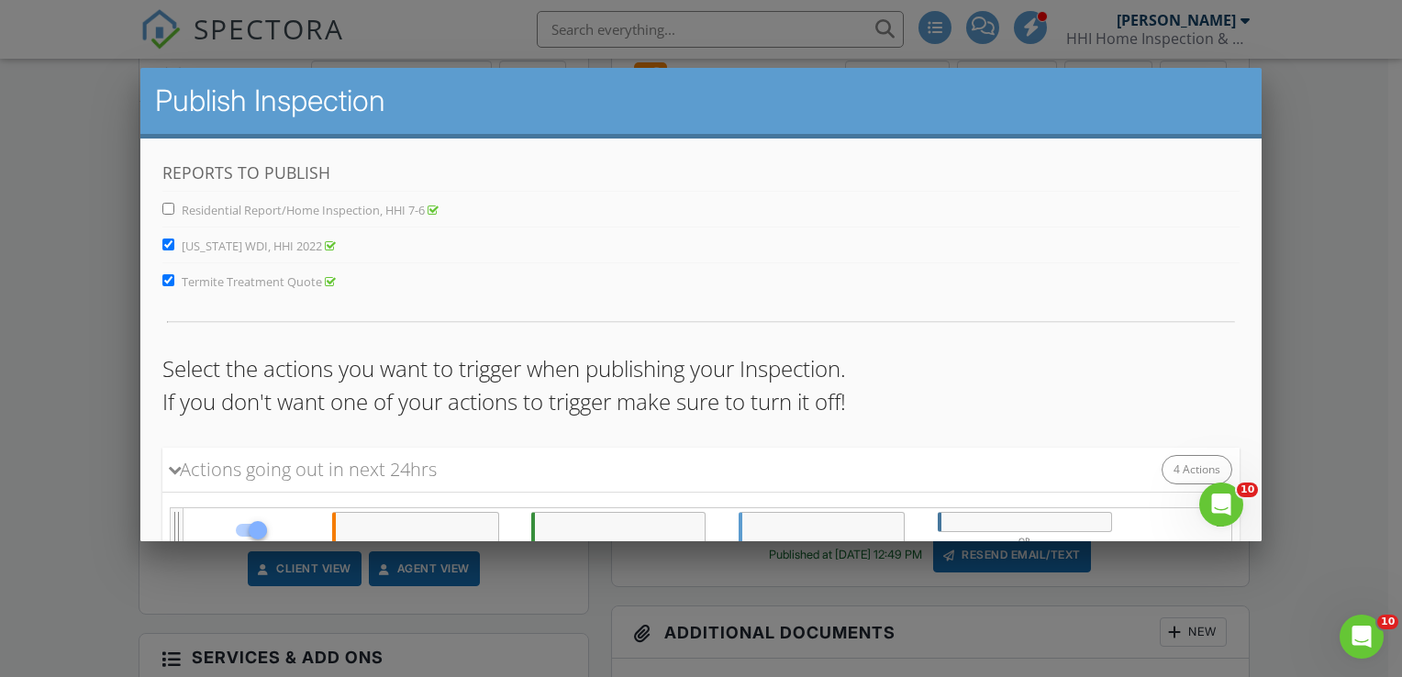
checkbox input "false"
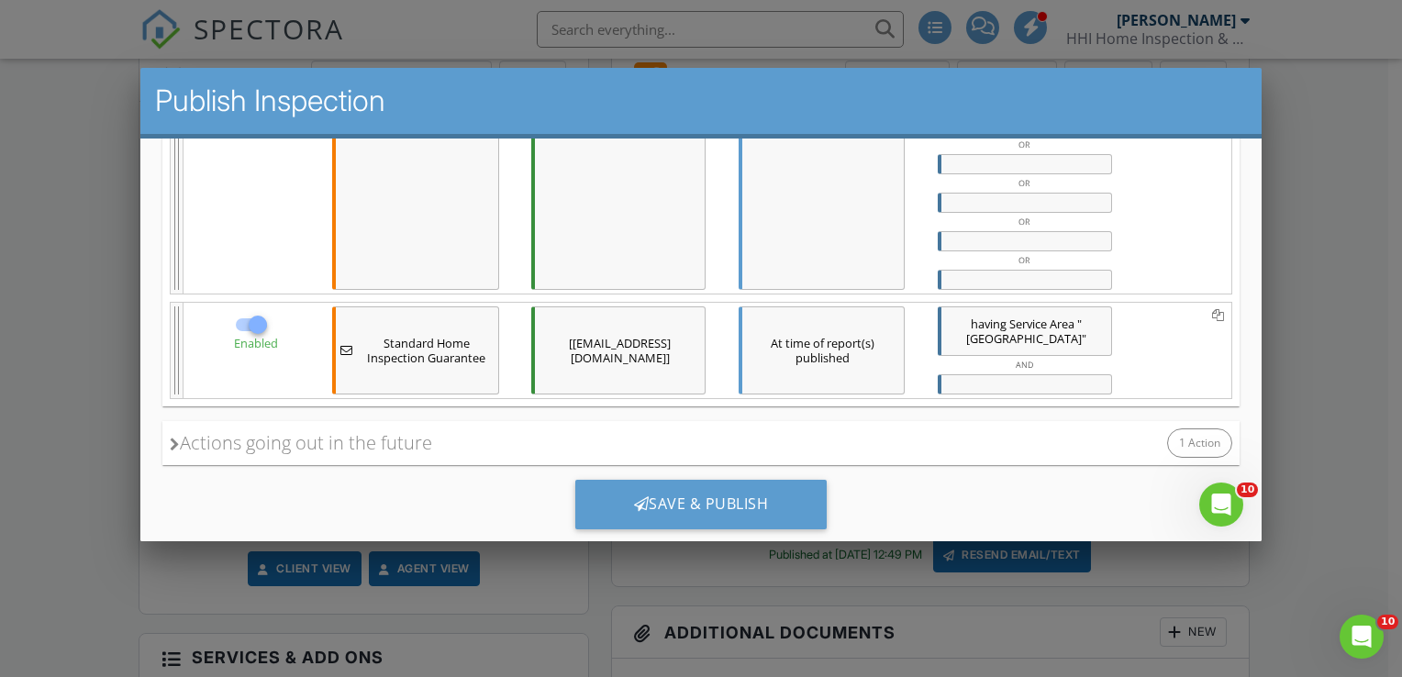
scroll to position [1644, 0]
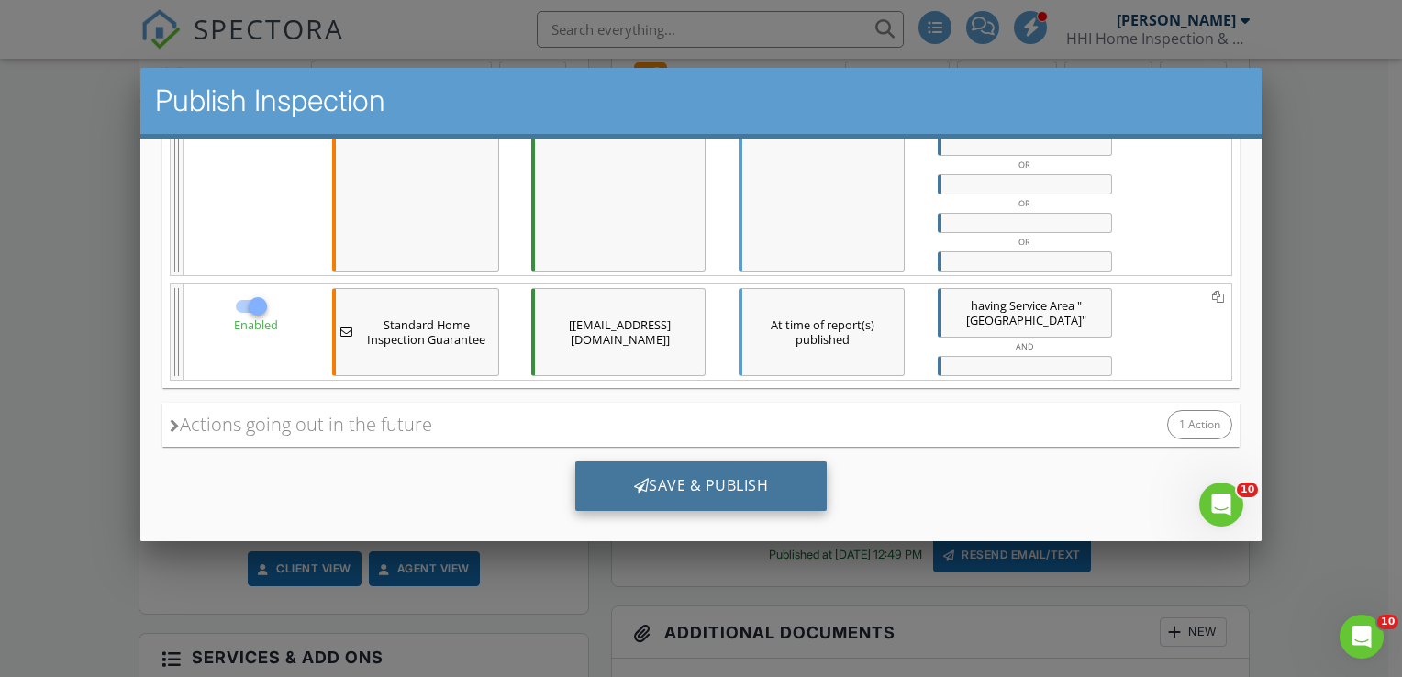
click at [706, 461] on div "Save & Publish" at bounding box center [700, 486] width 252 height 50
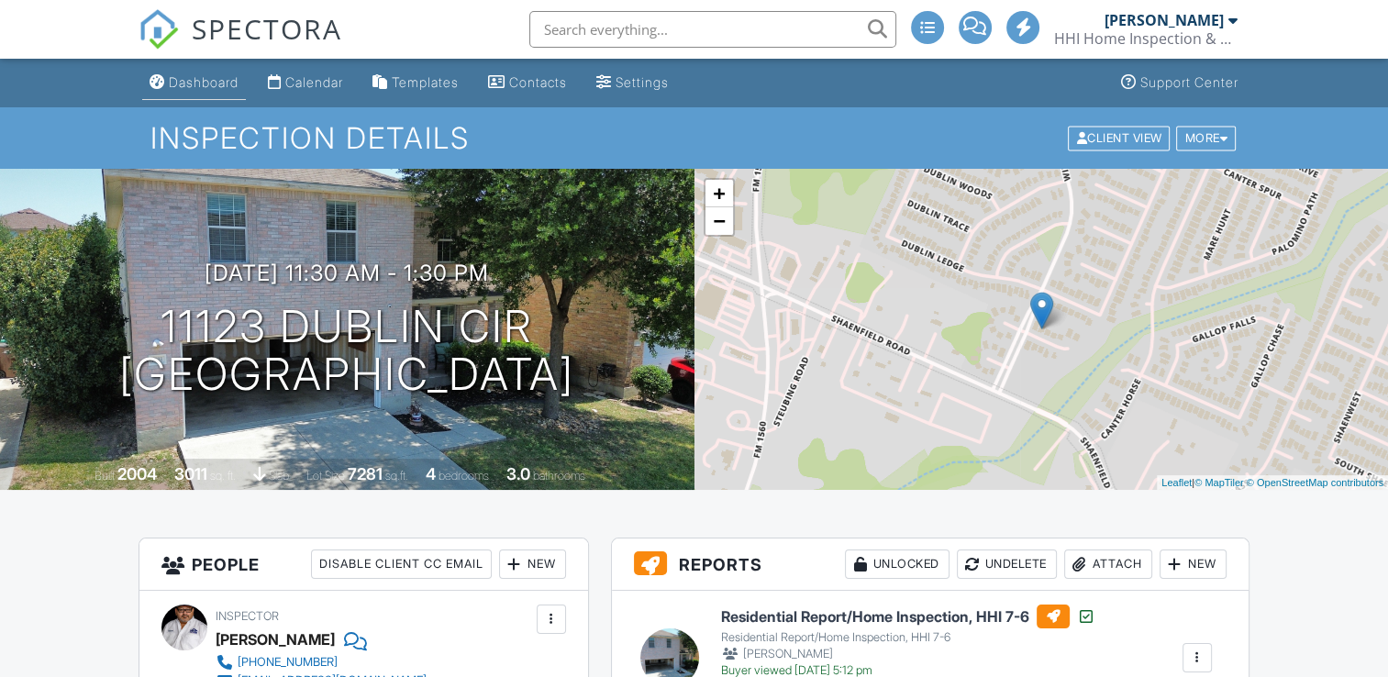
click at [185, 84] on div "Dashboard" at bounding box center [204, 82] width 70 height 16
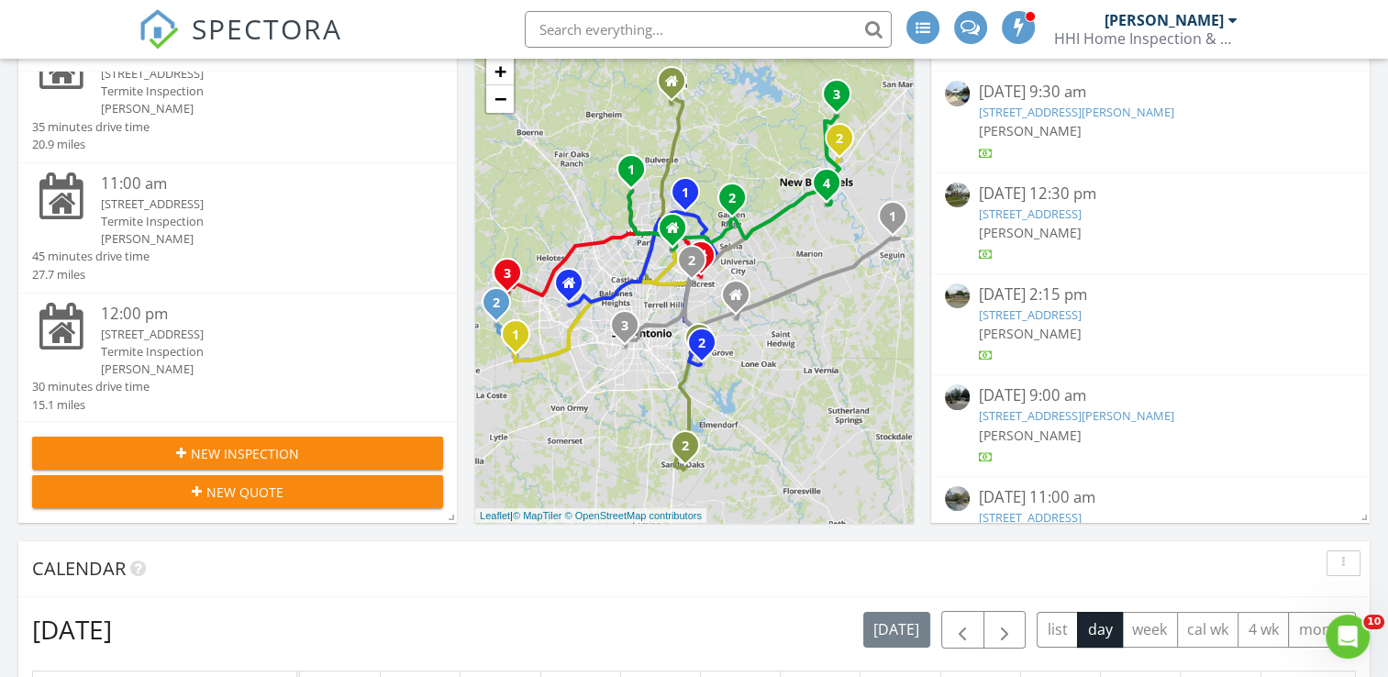
scroll to position [214, 0]
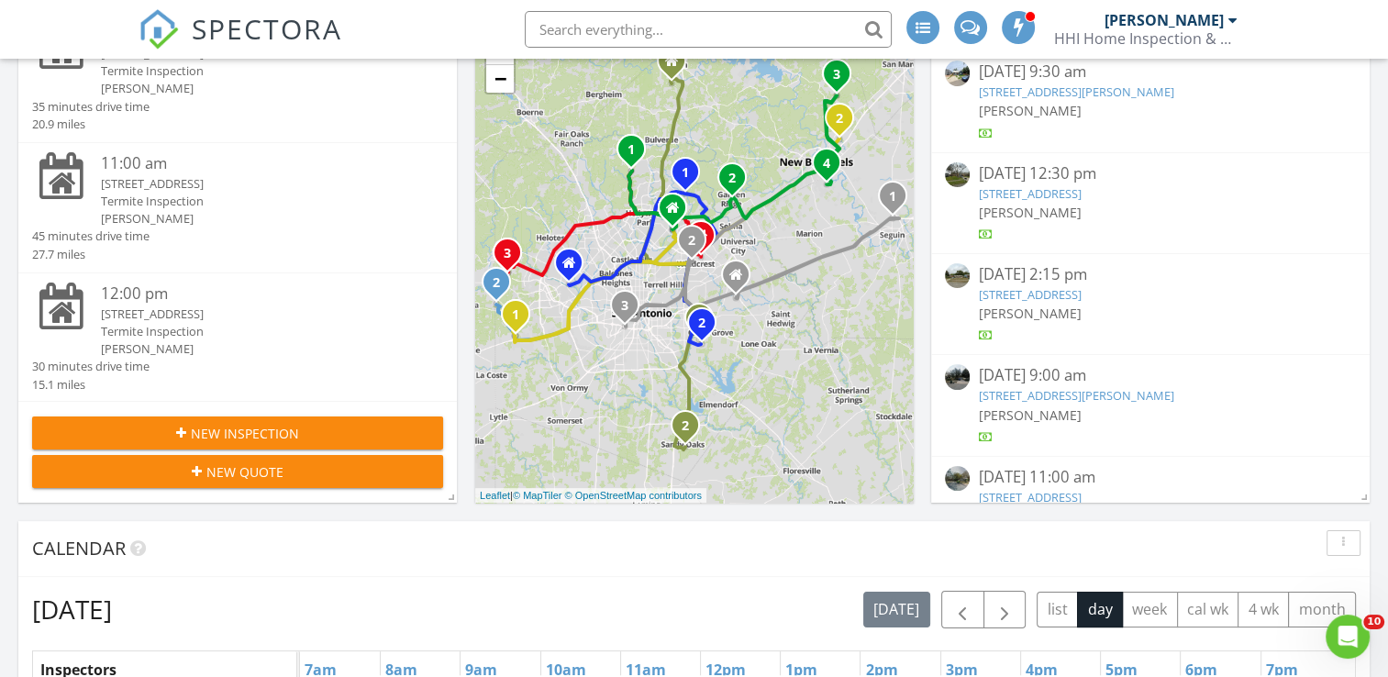
click at [155, 324] on div "Termite Inspection" at bounding box center [255, 331] width 308 height 17
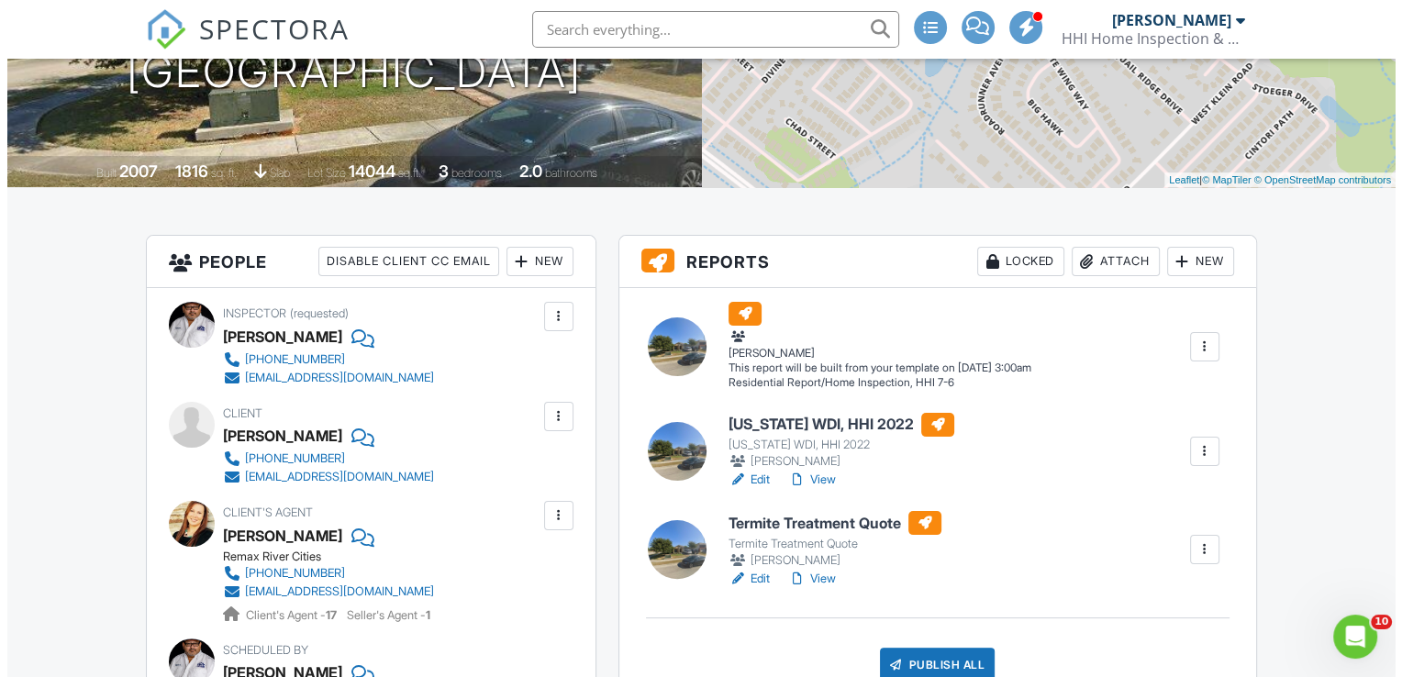
scroll to position [489, 0]
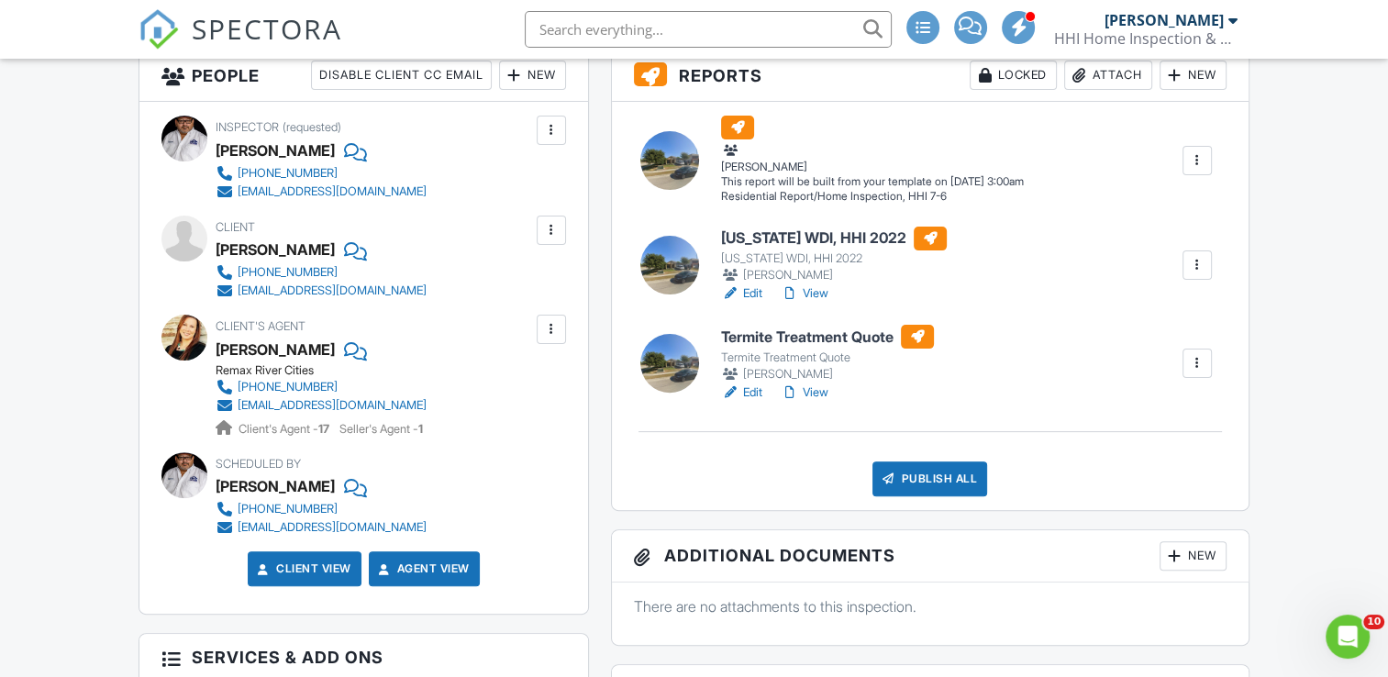
click at [1197, 262] on div at bounding box center [1197, 265] width 18 height 18
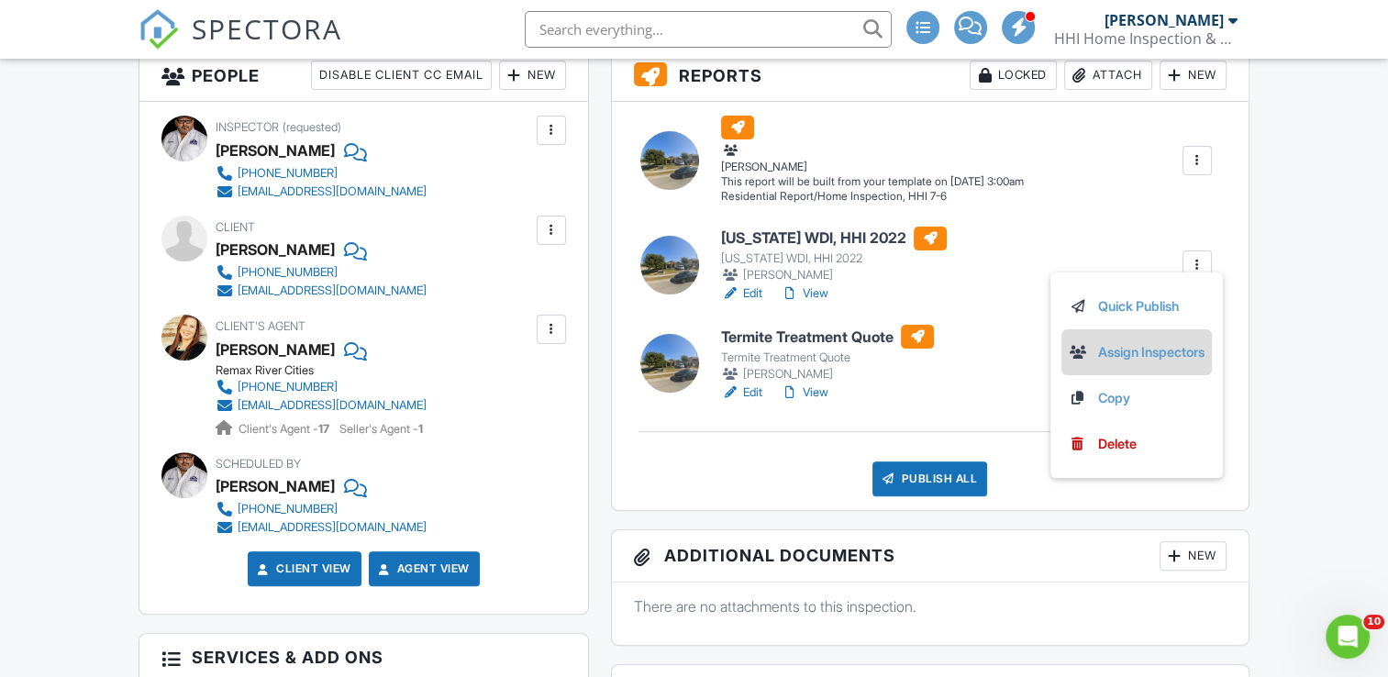
click at [1164, 354] on link "Assign Inspectors" at bounding box center [1137, 352] width 136 height 20
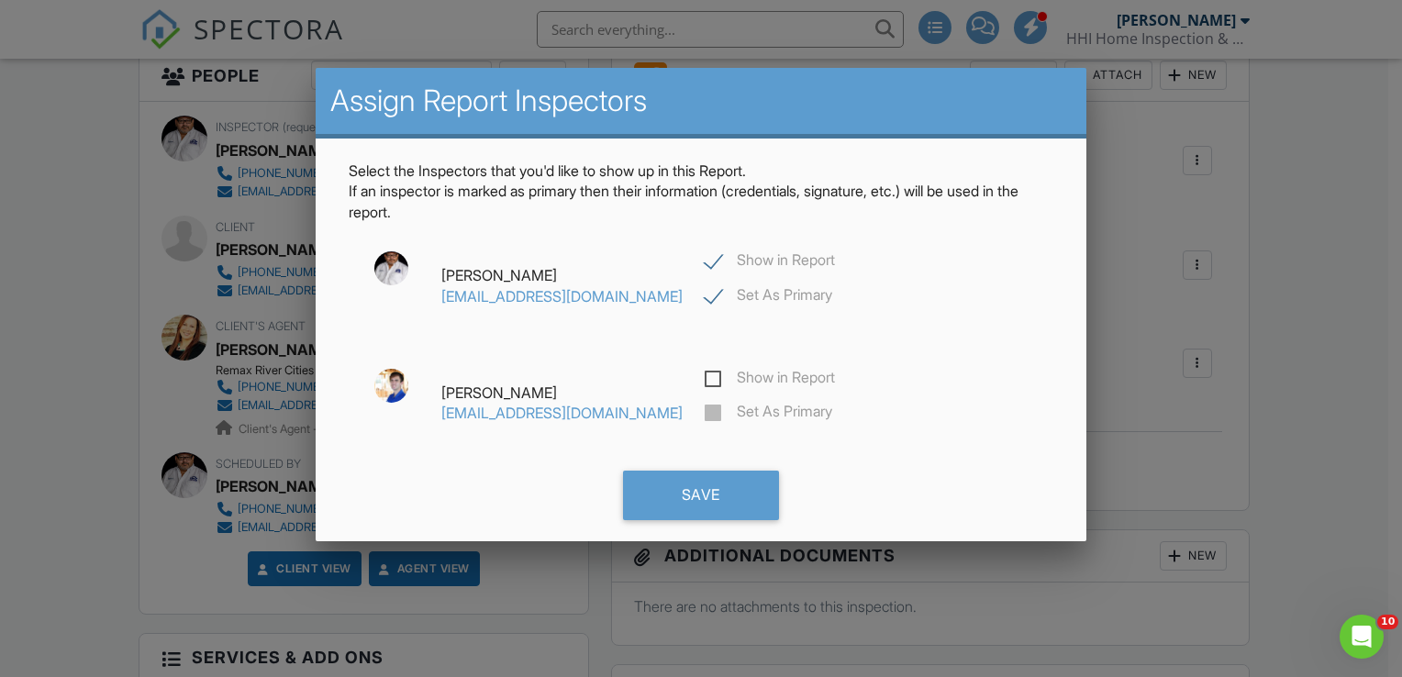
click at [705, 254] on label "Show in Report" at bounding box center [770, 262] width 130 height 23
checkbox input "false"
click at [705, 374] on label "Show in Report" at bounding box center [770, 380] width 130 height 23
checkbox input "true"
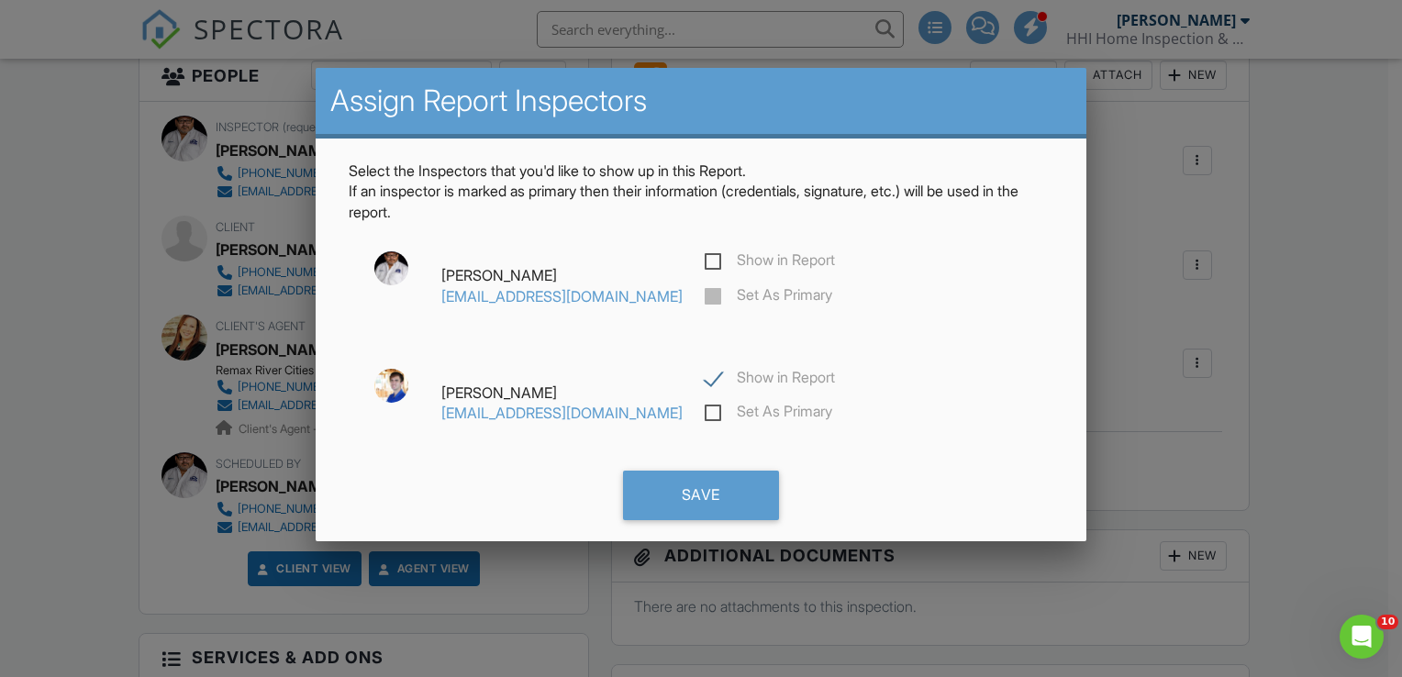
click at [705, 409] on label "Set As Primary" at bounding box center [769, 414] width 128 height 23
checkbox input "true"
click at [679, 501] on div "Save" at bounding box center [701, 496] width 156 height 50
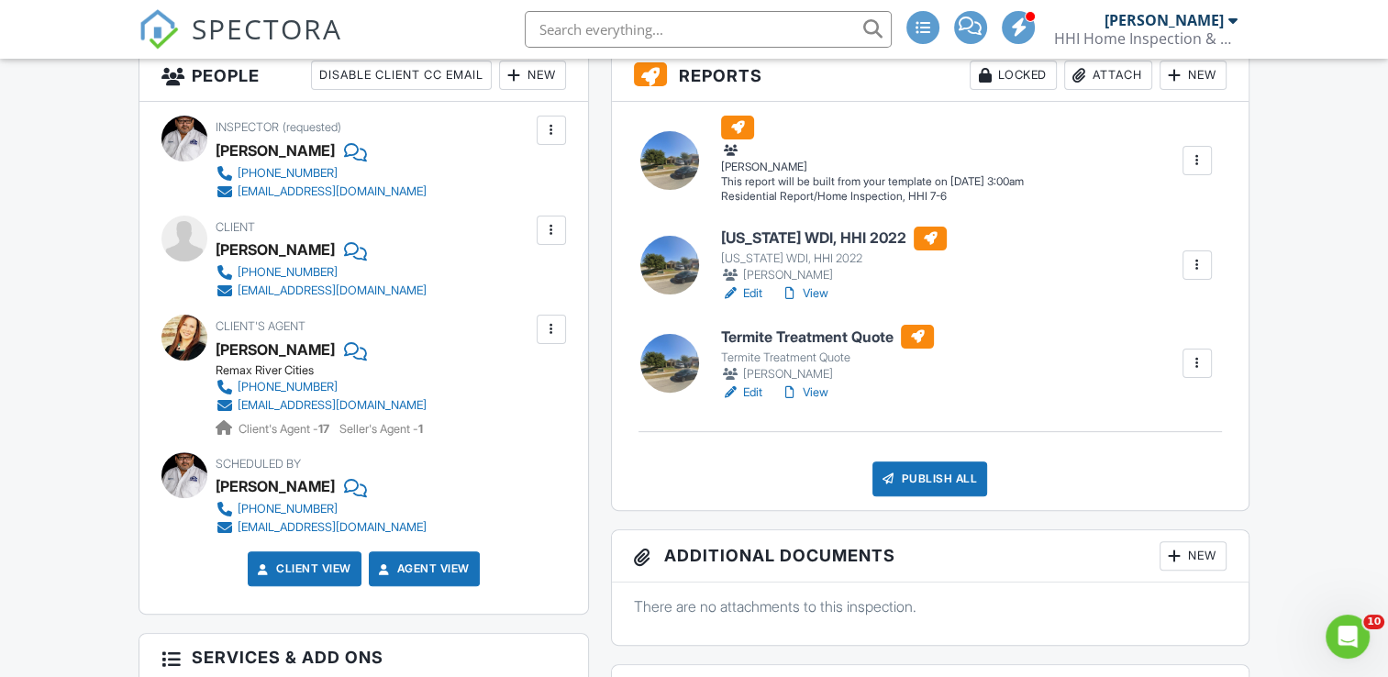
click at [752, 291] on link "Edit" at bounding box center [741, 293] width 41 height 18
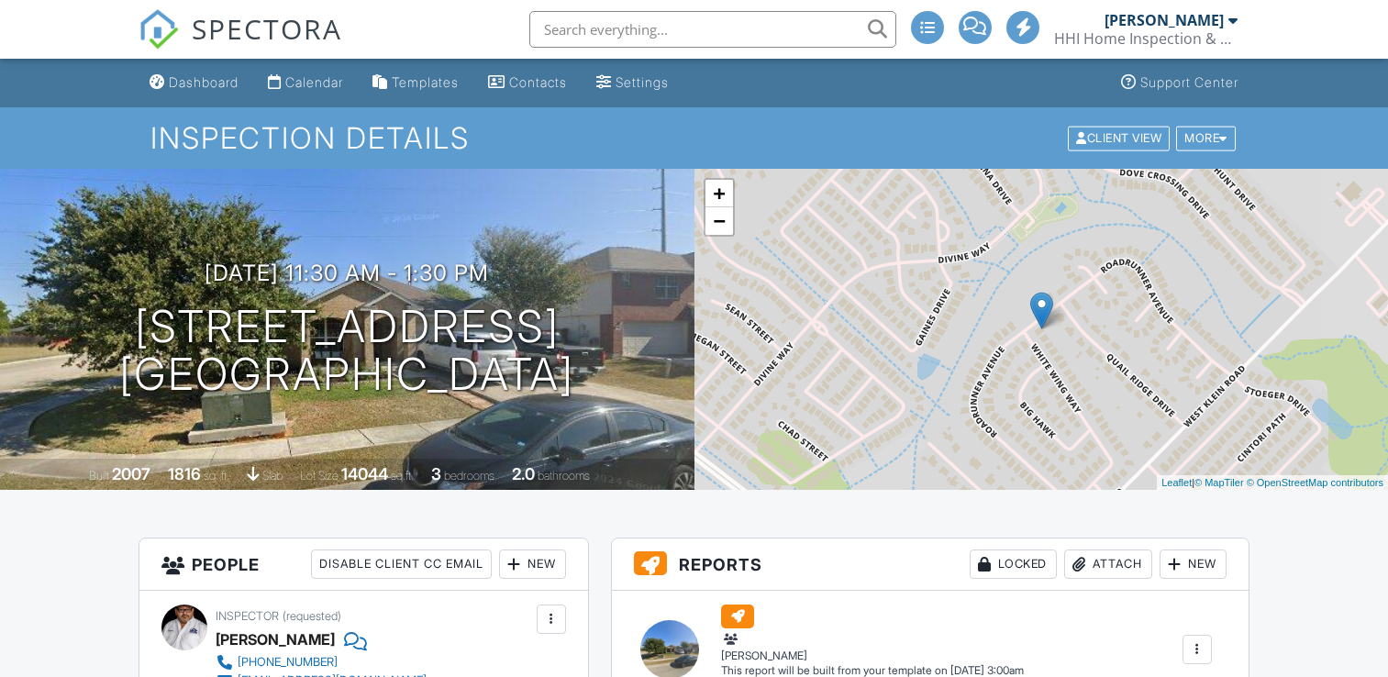
scroll to position [428, 0]
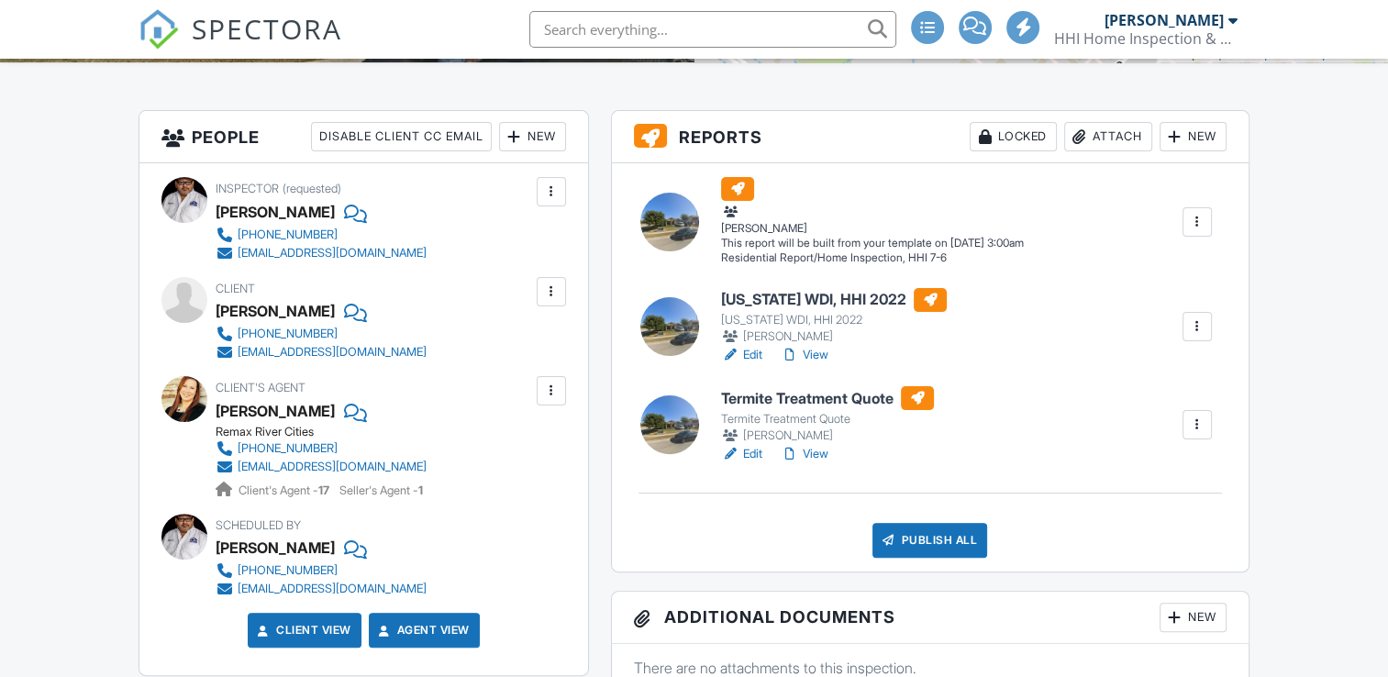
click at [1197, 426] on div at bounding box center [1197, 425] width 18 height 18
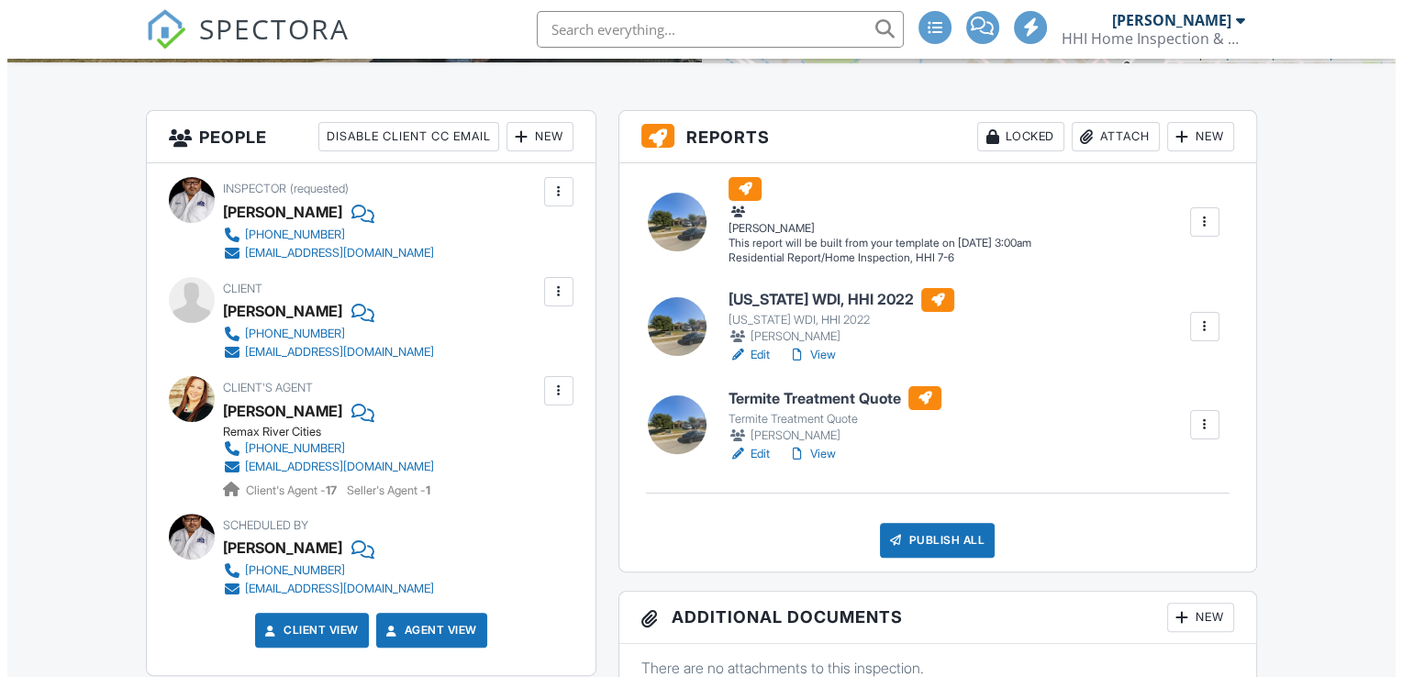
scroll to position [0, 0]
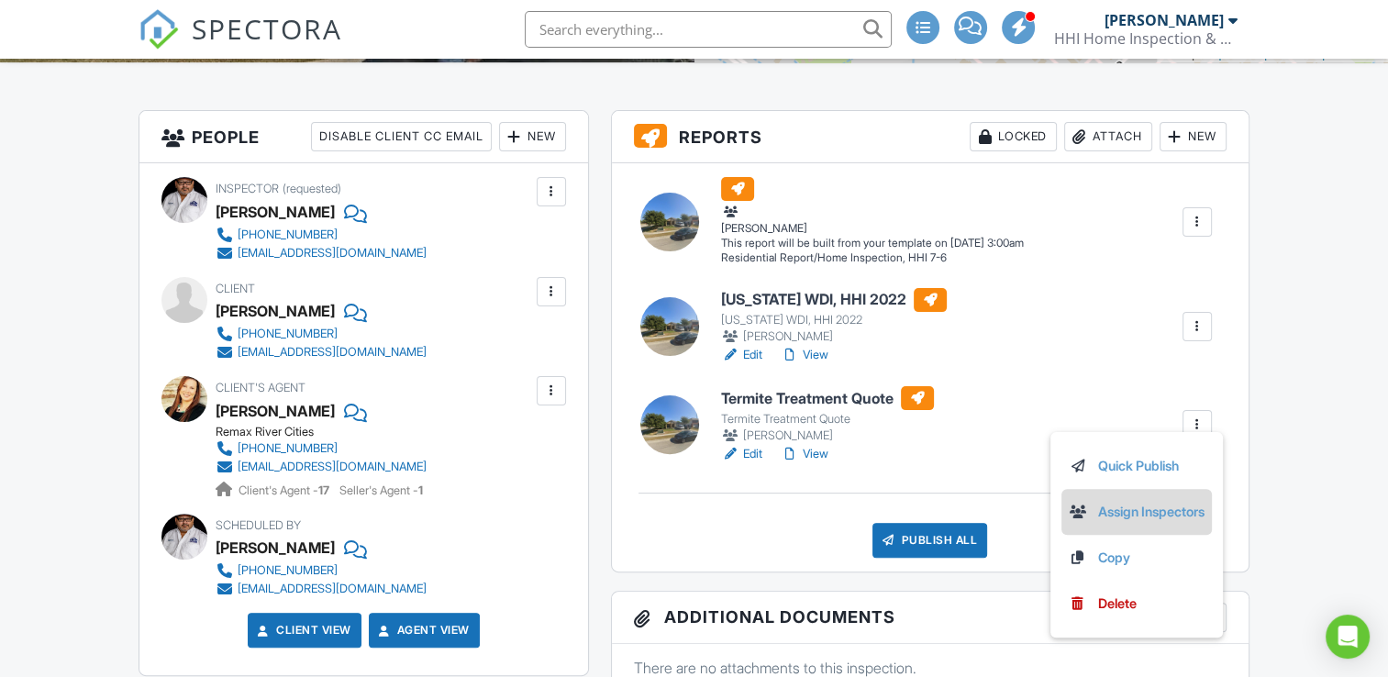
click at [1148, 507] on link "Assign Inspectors" at bounding box center [1137, 512] width 136 height 20
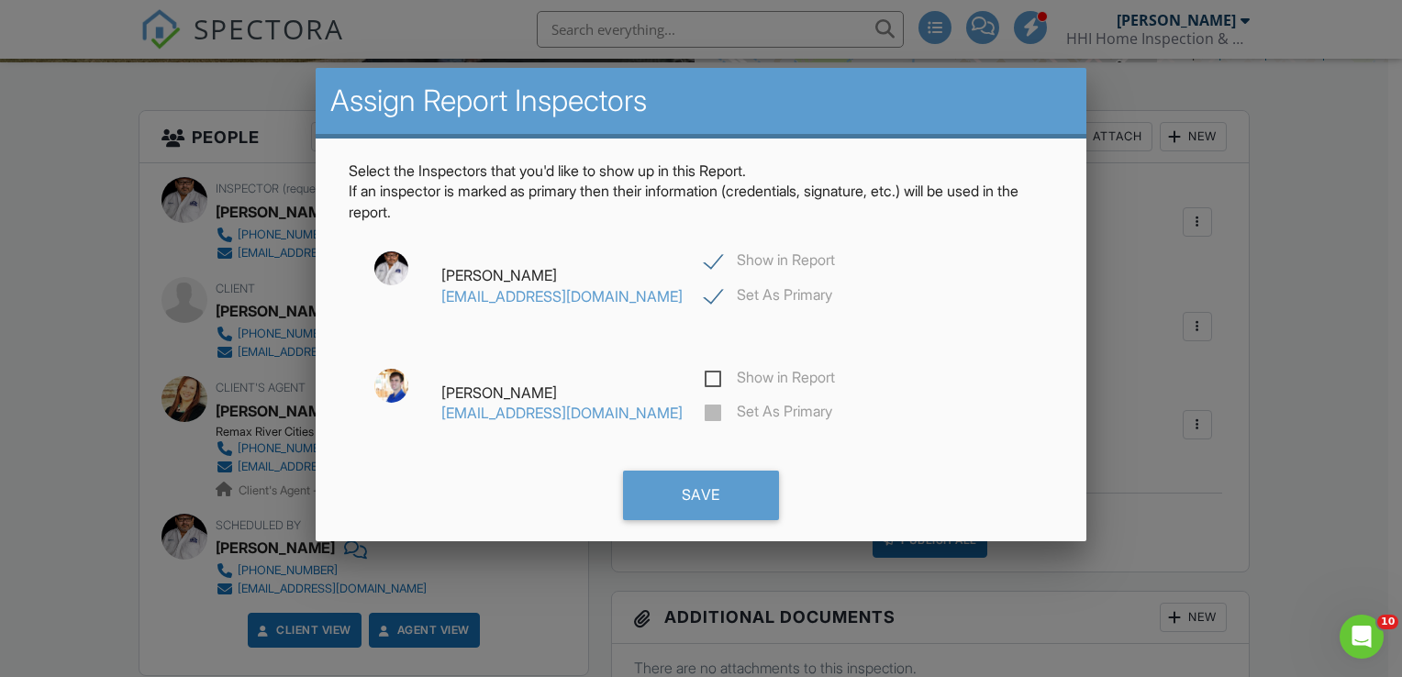
click at [719, 274] on div "Show in Report Set As Primary" at bounding box center [834, 286] width 280 height 70
click at [717, 262] on label "Show in Report" at bounding box center [770, 262] width 130 height 23
checkbox input "false"
click at [718, 383] on label "Show in Report" at bounding box center [770, 380] width 130 height 23
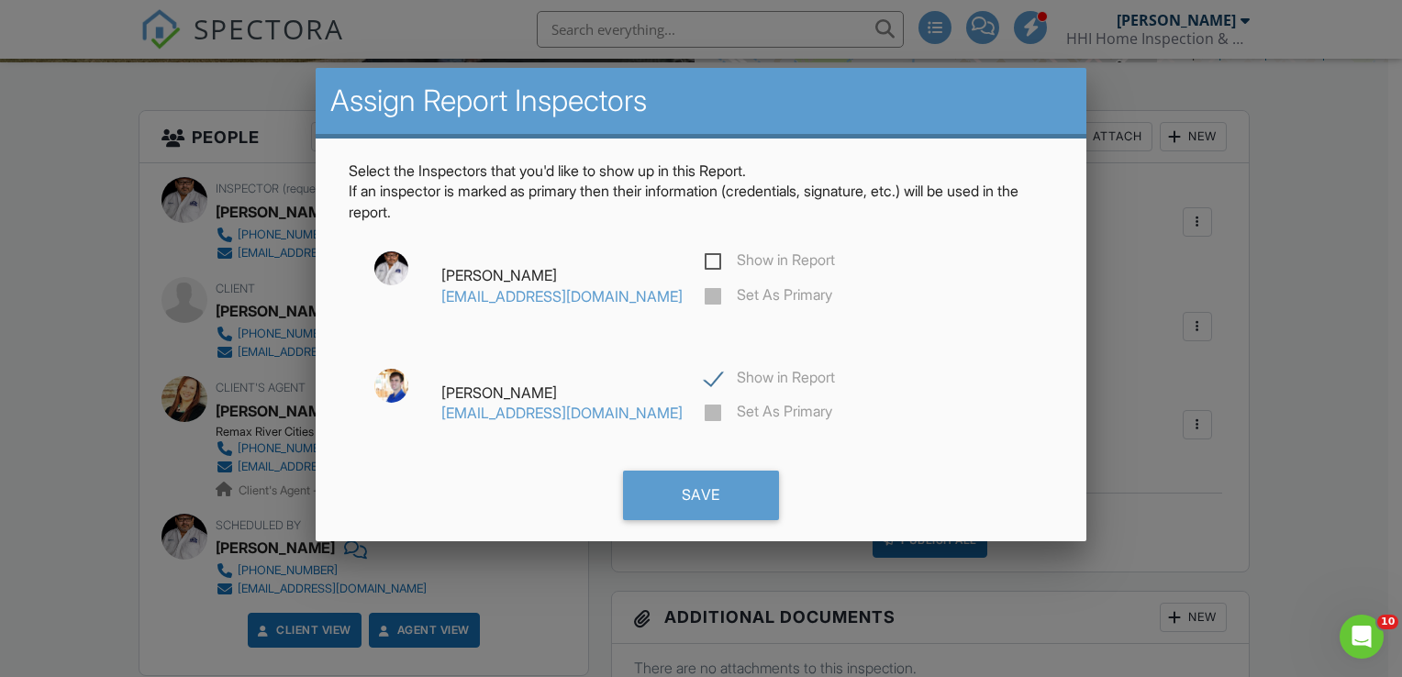
checkbox input "true"
click at [706, 420] on label "Set As Primary" at bounding box center [769, 414] width 128 height 23
checkbox input "true"
click at [719, 489] on div "Save" at bounding box center [701, 496] width 156 height 50
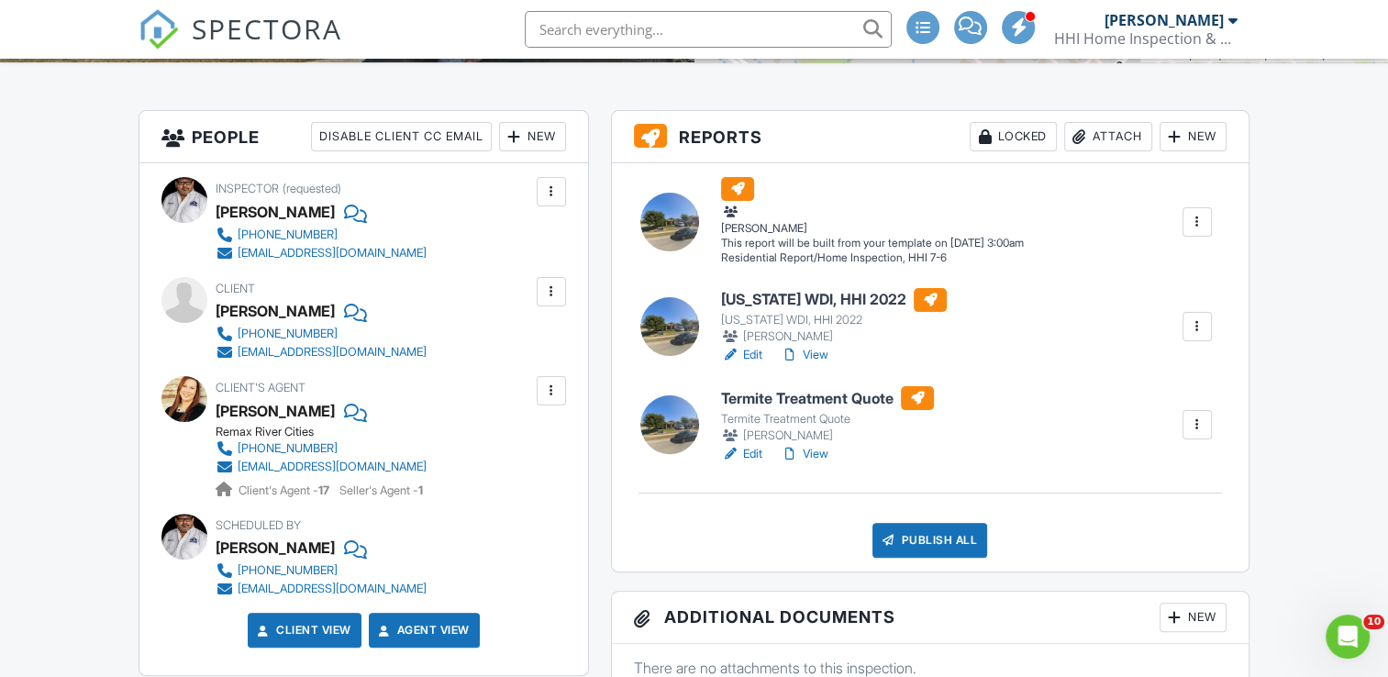
click at [749, 449] on link "Edit" at bounding box center [741, 454] width 41 height 18
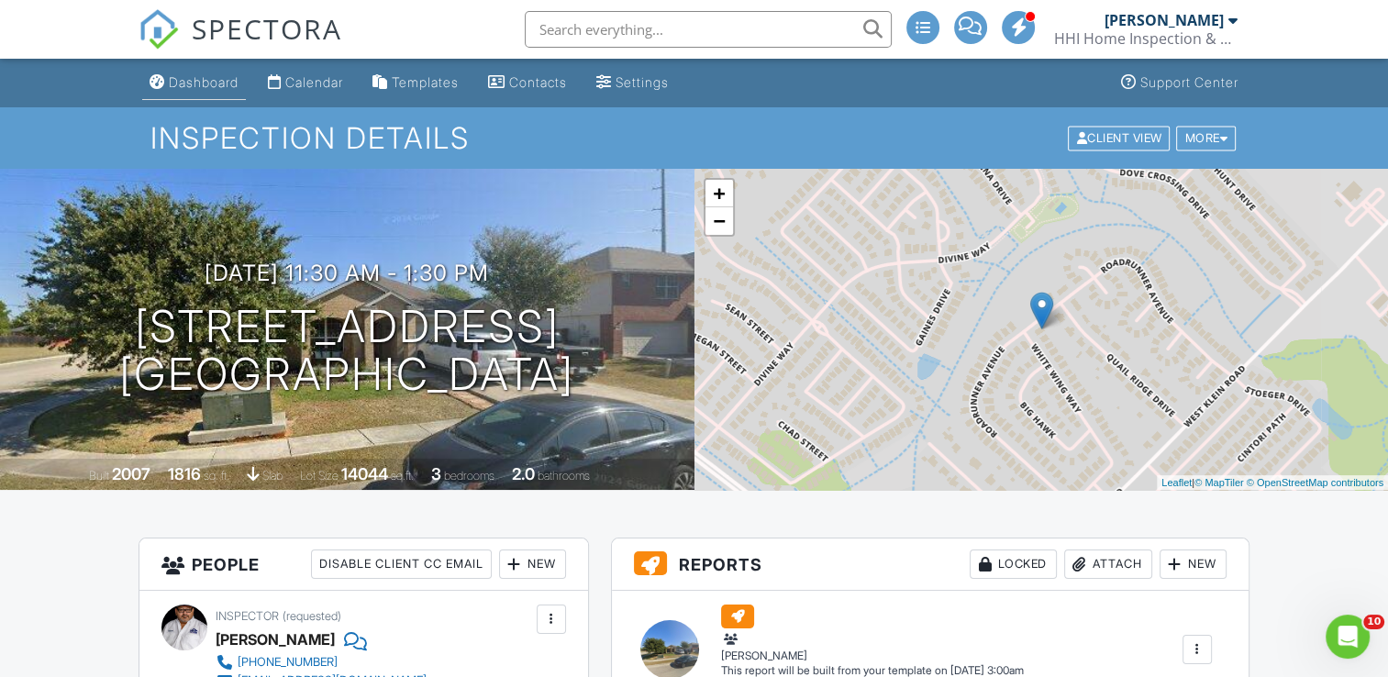
click at [195, 82] on div "Dashboard" at bounding box center [204, 82] width 70 height 16
